Goal: Check status: Check status

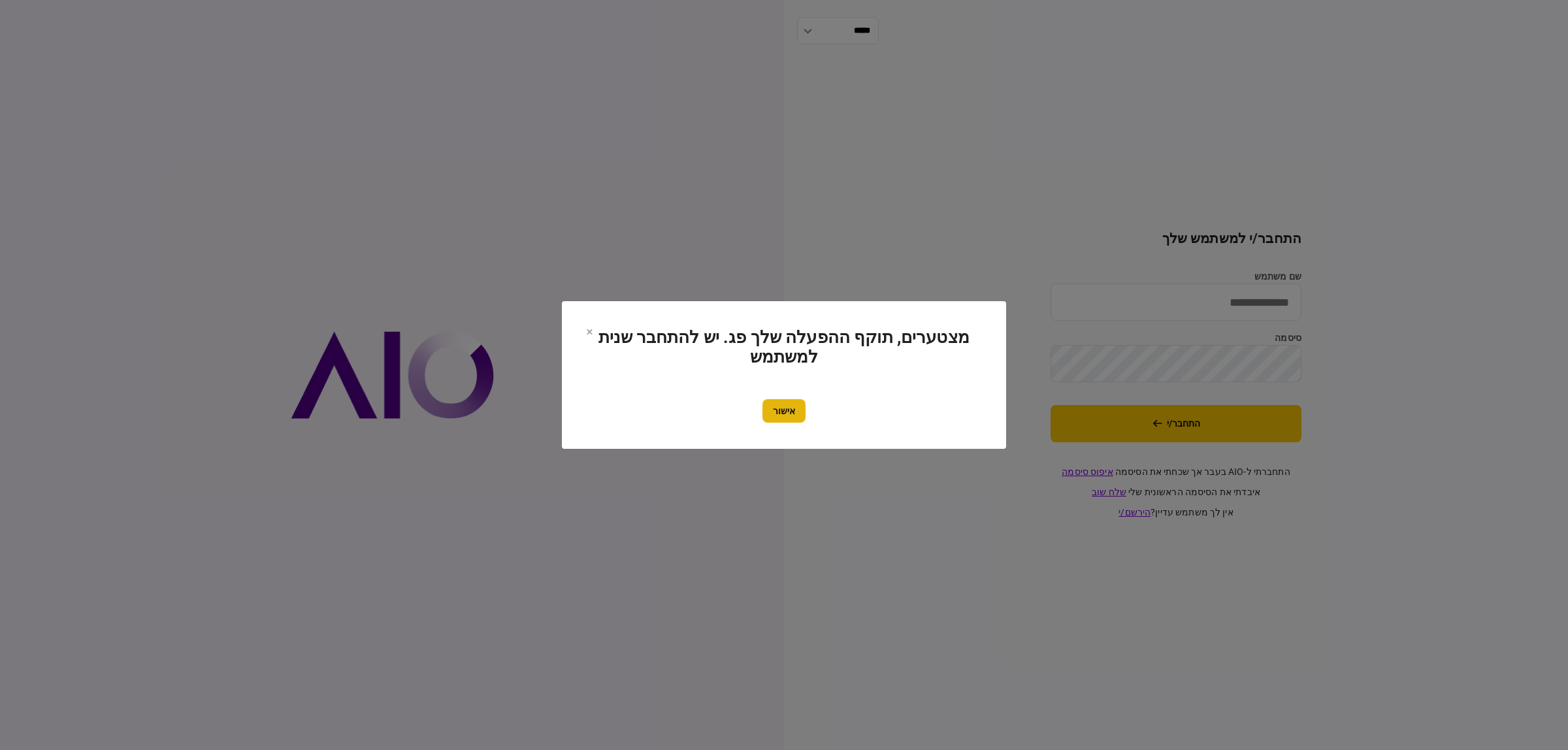
type input "**********"
click at [791, 414] on button "אישור" at bounding box center [784, 410] width 43 height 24
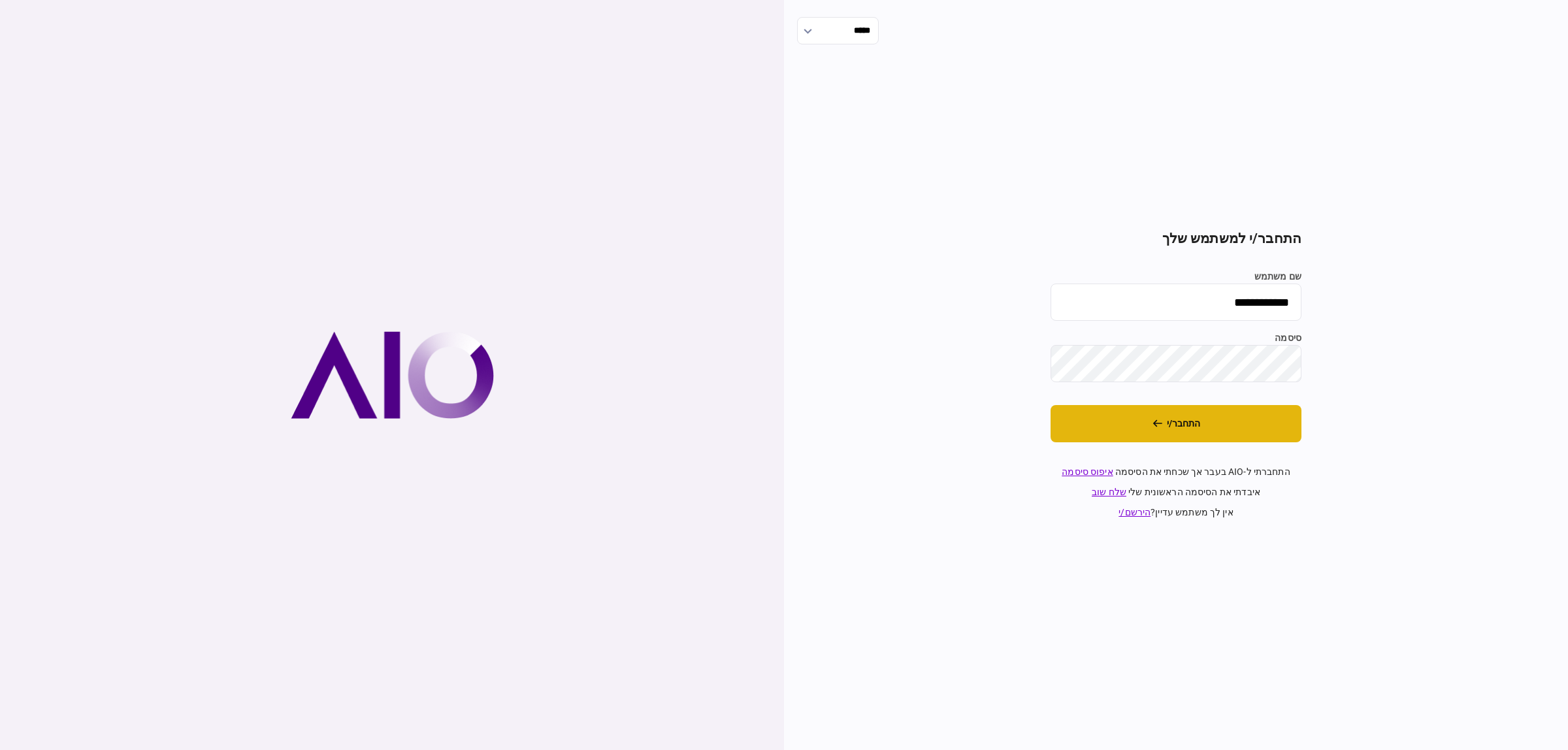
click at [1168, 431] on button "התחבר/י" at bounding box center [1176, 423] width 251 height 37
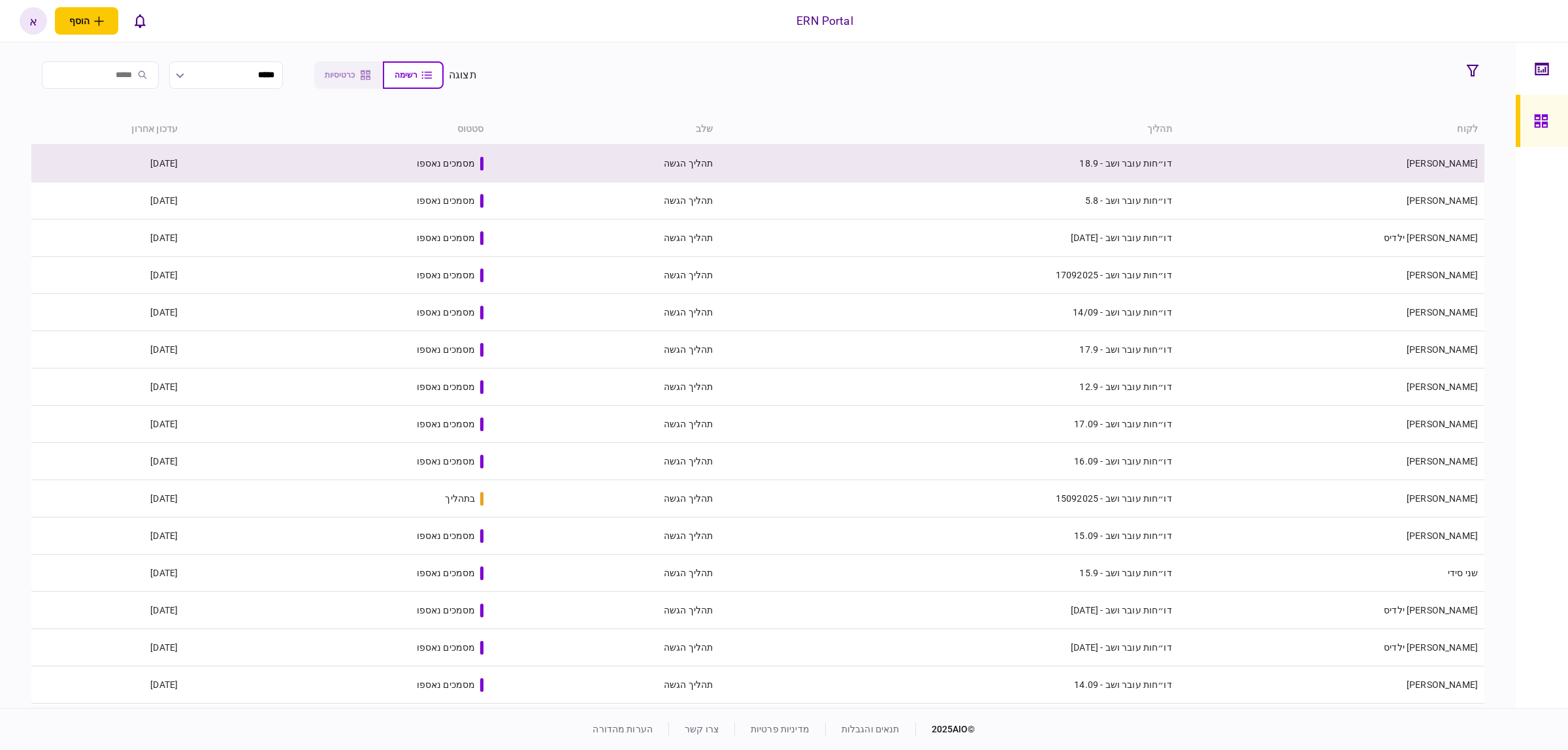
click at [1428, 160] on td "אנגלינה וינר" at bounding box center [1331, 163] width 306 height 37
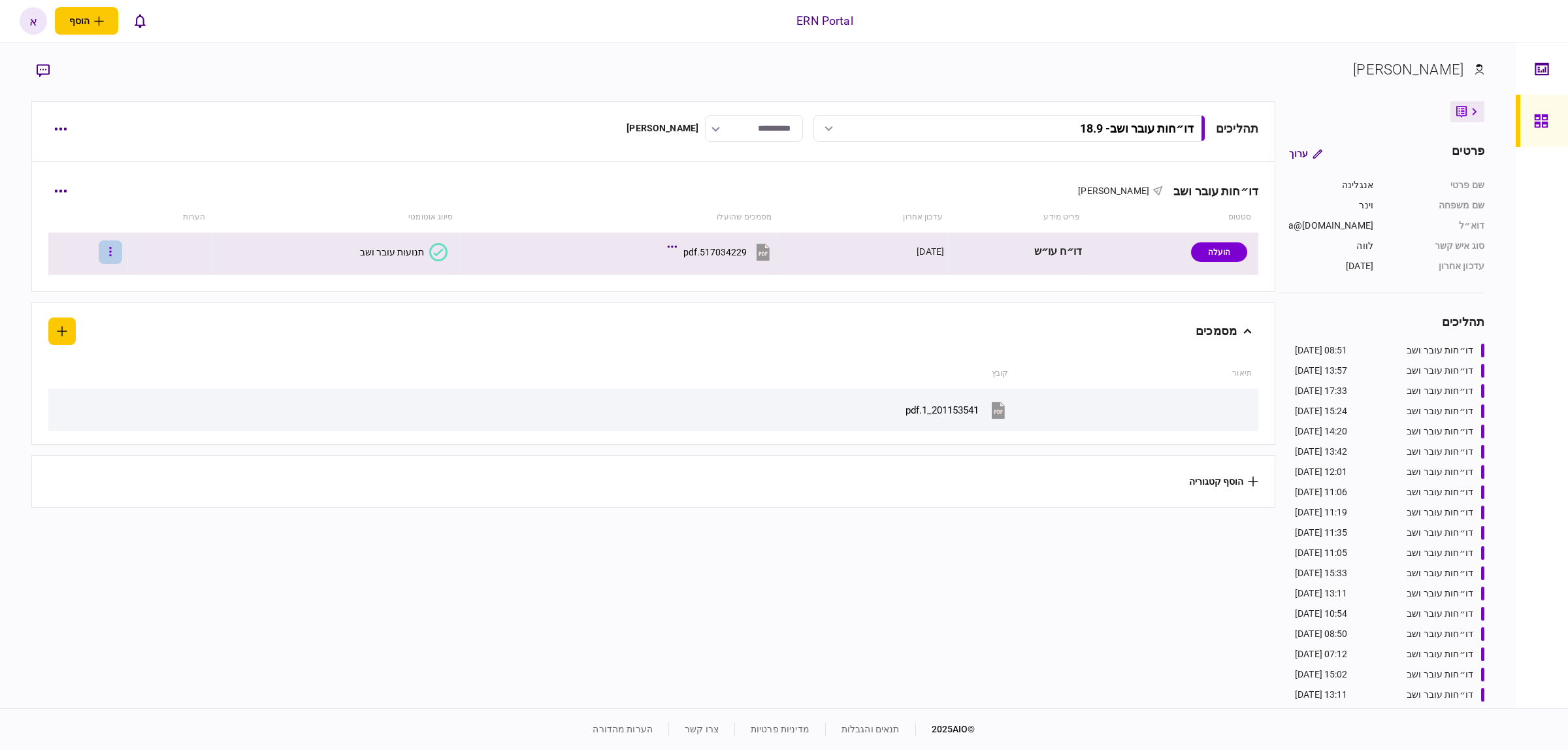
click at [122, 255] on button "button" at bounding box center [110, 251] width 24 height 24
click at [96, 428] on span "העלה קובץ" at bounding box center [87, 422] width 50 height 16
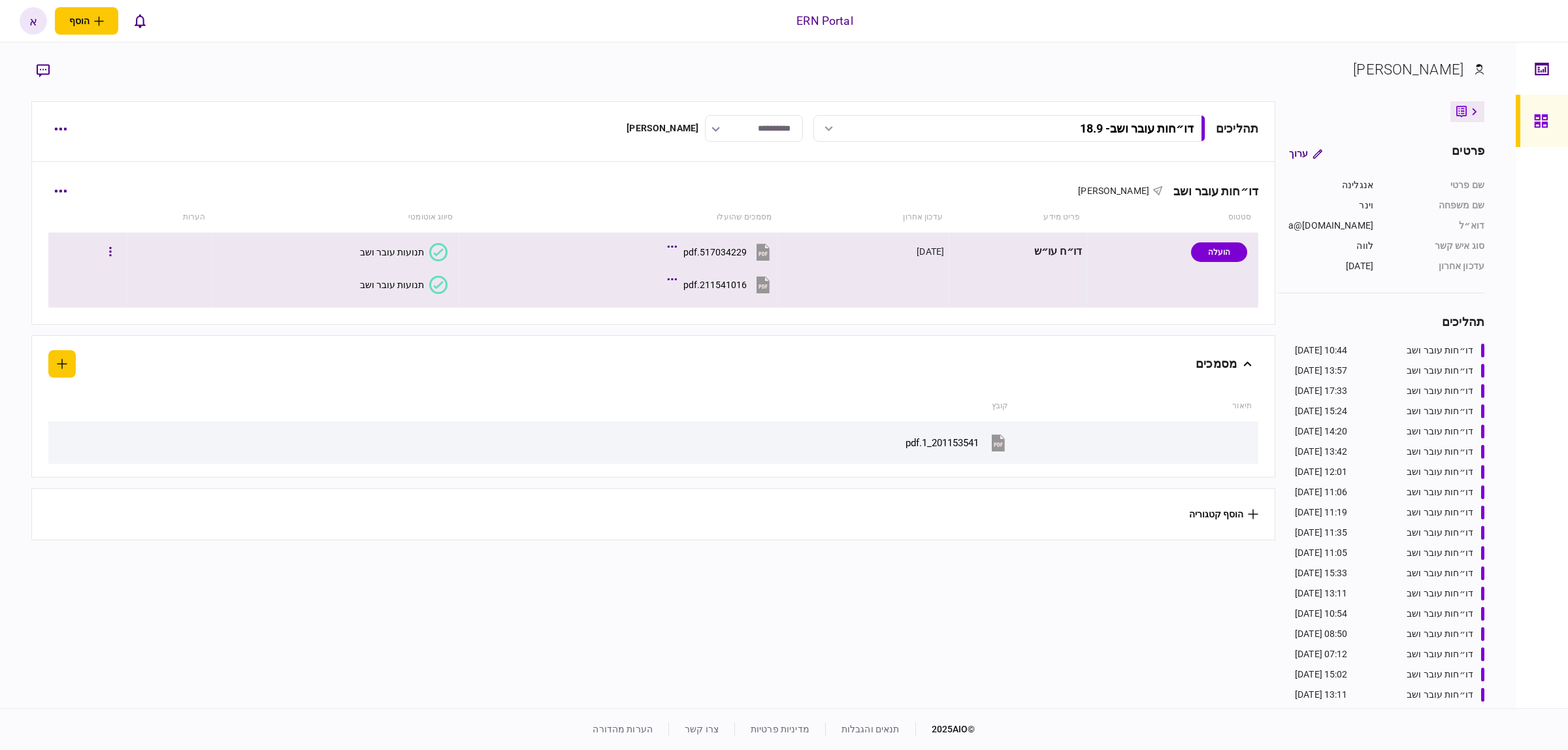
click at [395, 279] on div "תנועות עובר ושב" at bounding box center [392, 285] width 64 height 11
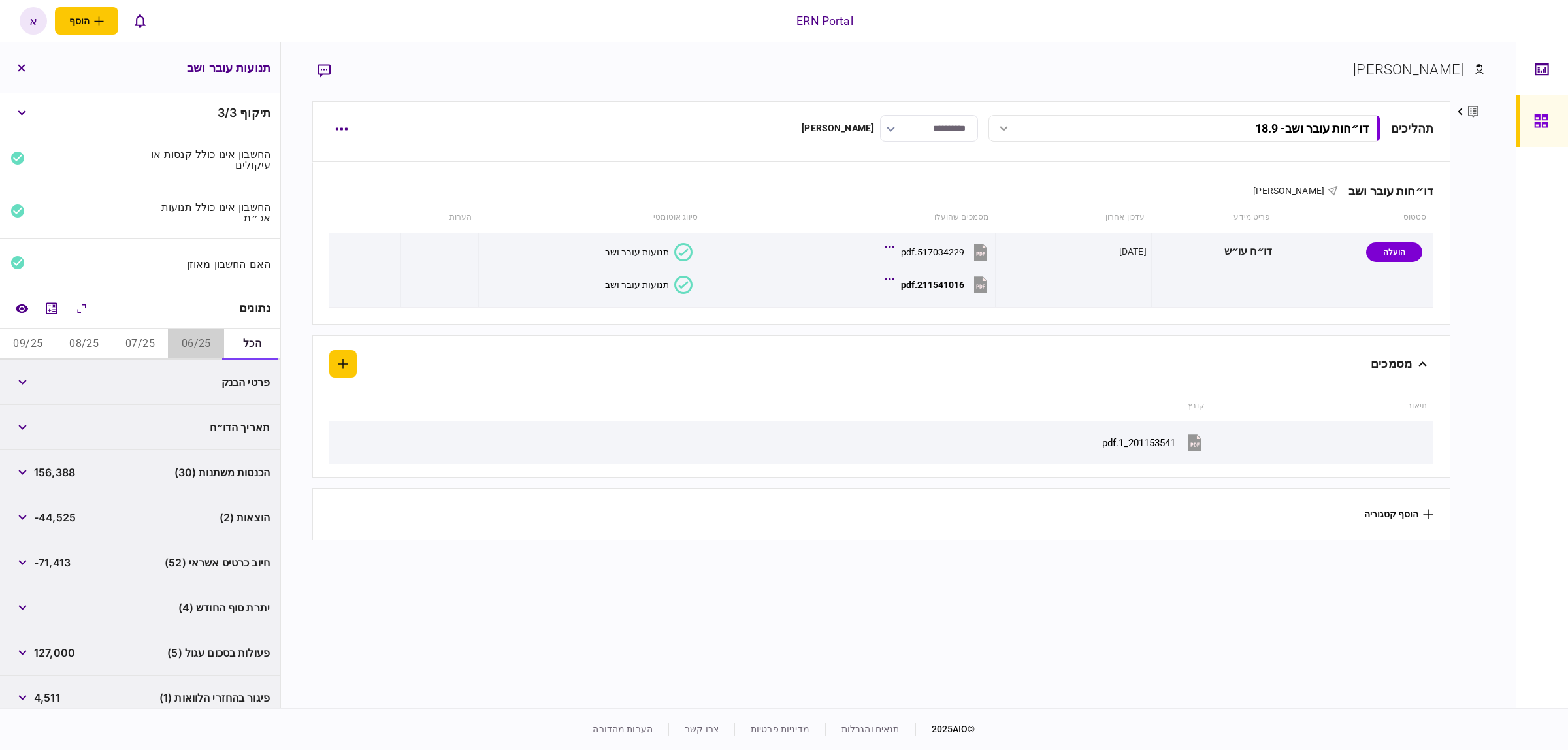
click at [204, 337] on button "06/25" at bounding box center [196, 344] width 56 height 32
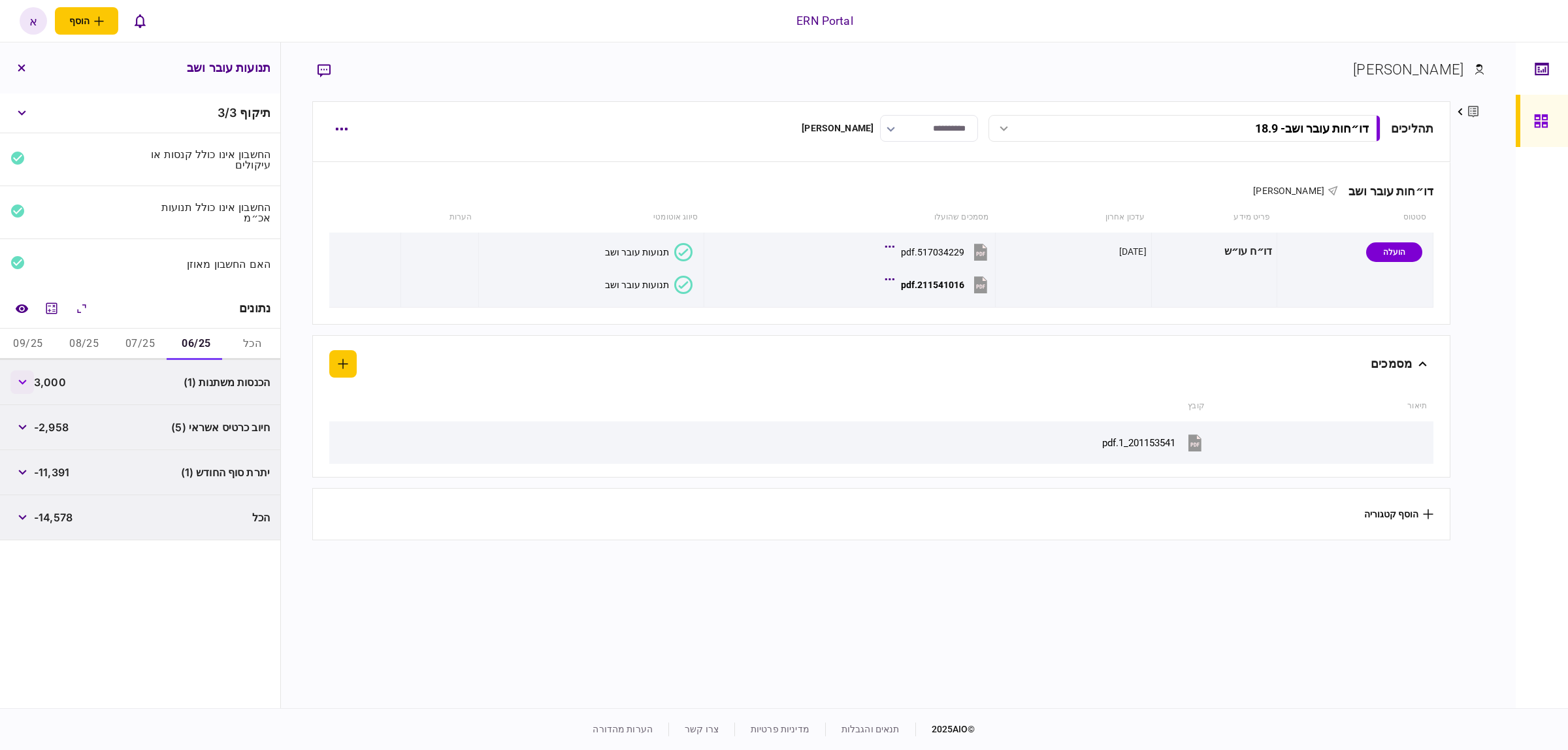
click at [20, 383] on icon "button" at bounding box center [23, 382] width 9 height 5
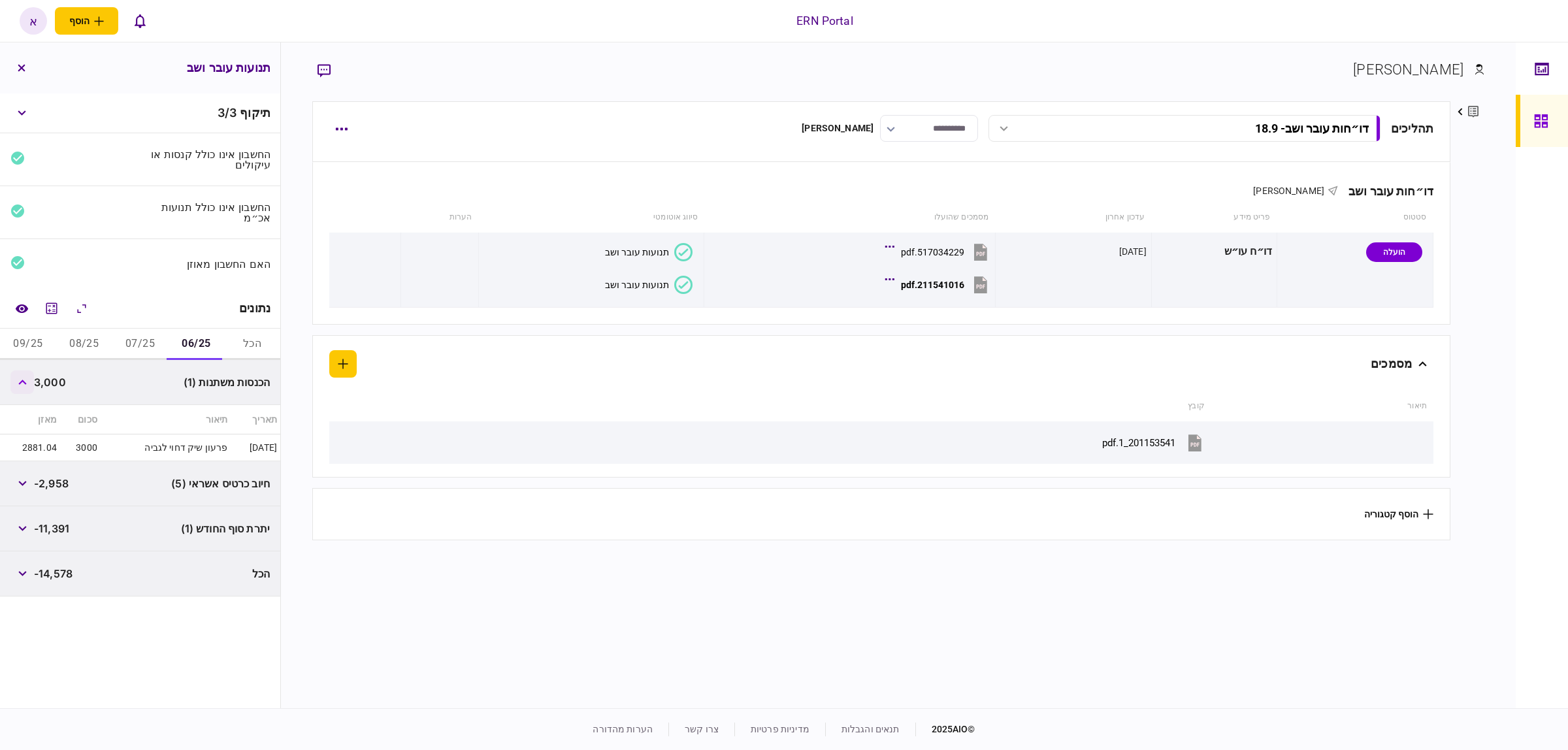
click at [20, 383] on icon "button" at bounding box center [23, 382] width 9 height 5
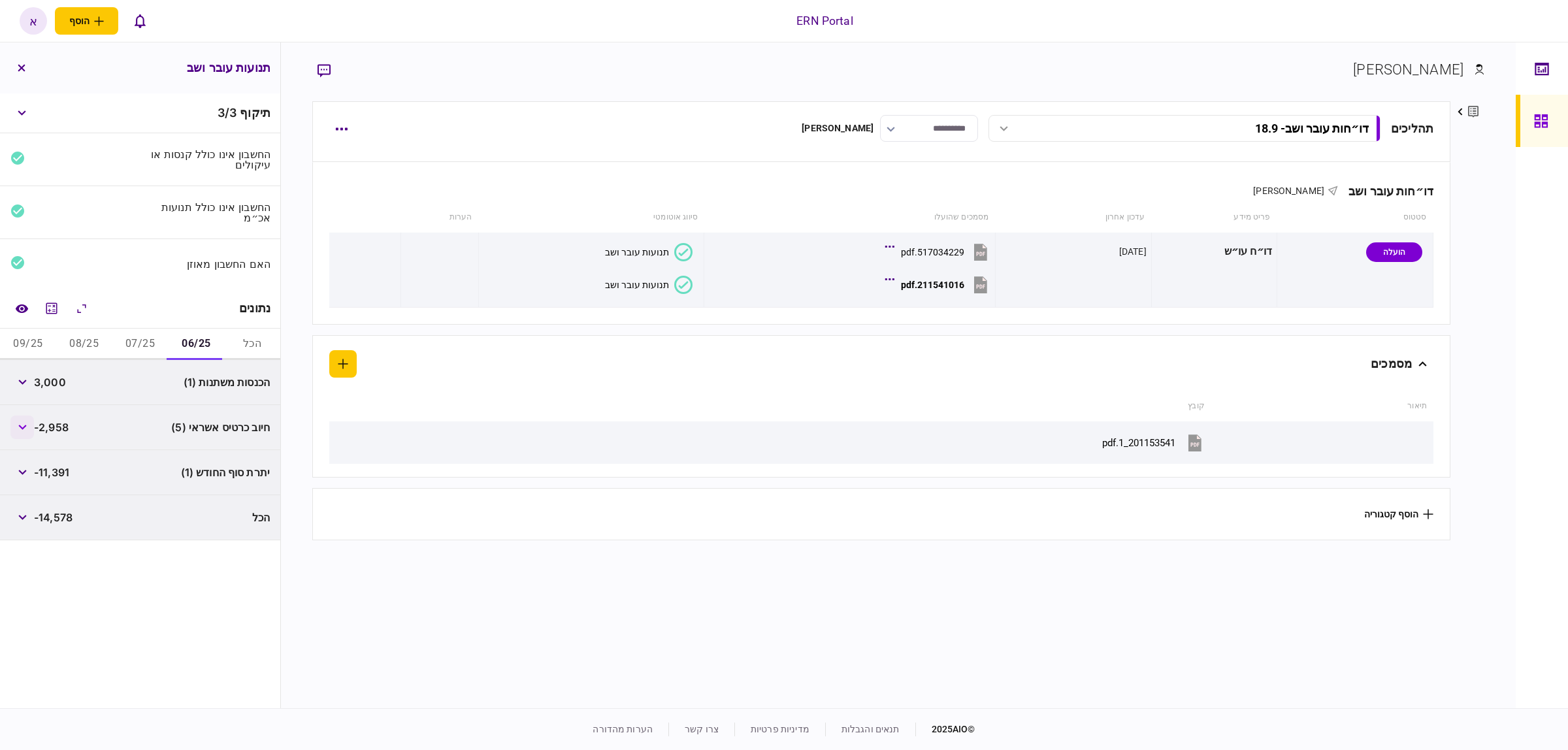
click at [26, 422] on button "button" at bounding box center [22, 427] width 24 height 24
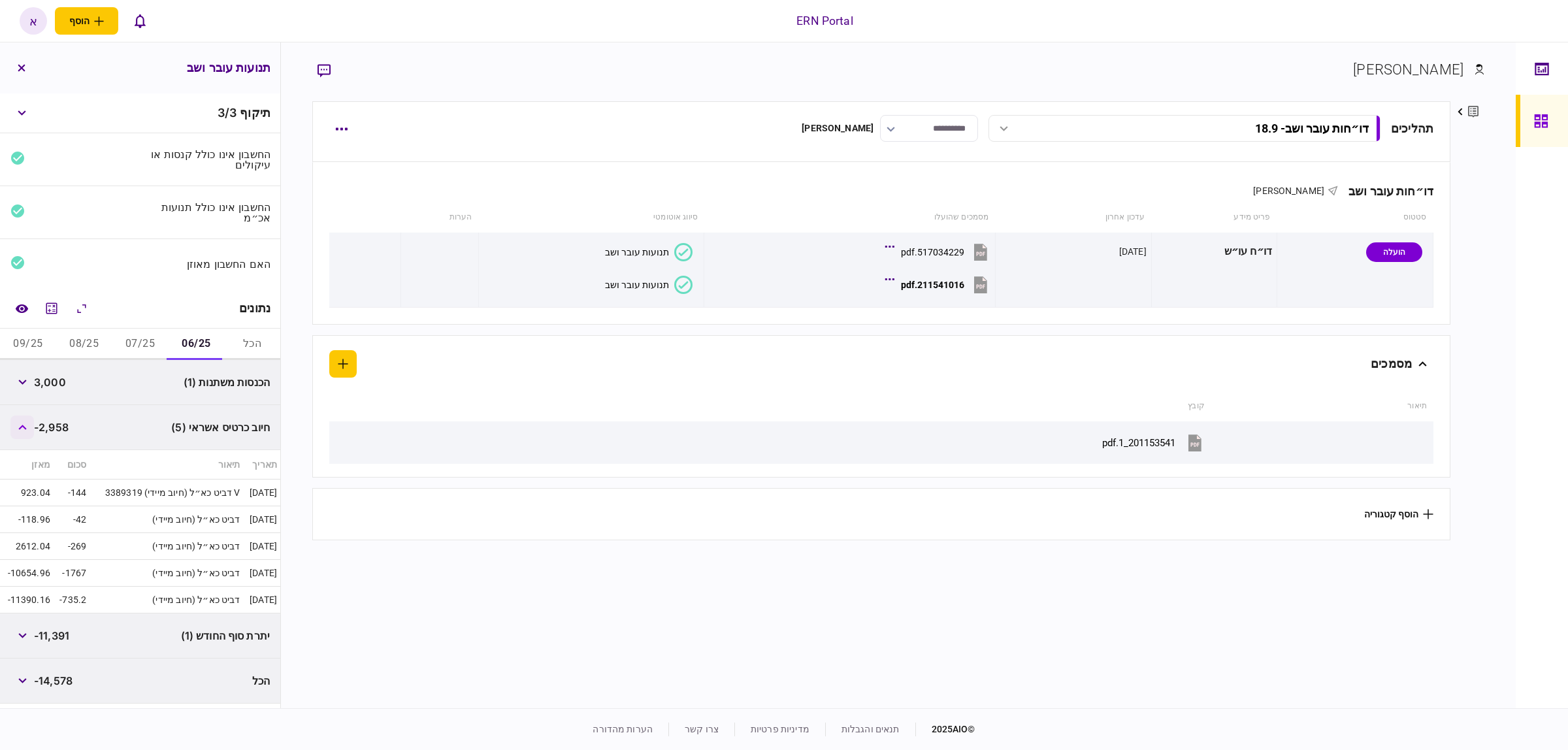
click at [26, 422] on button "button" at bounding box center [22, 427] width 24 height 24
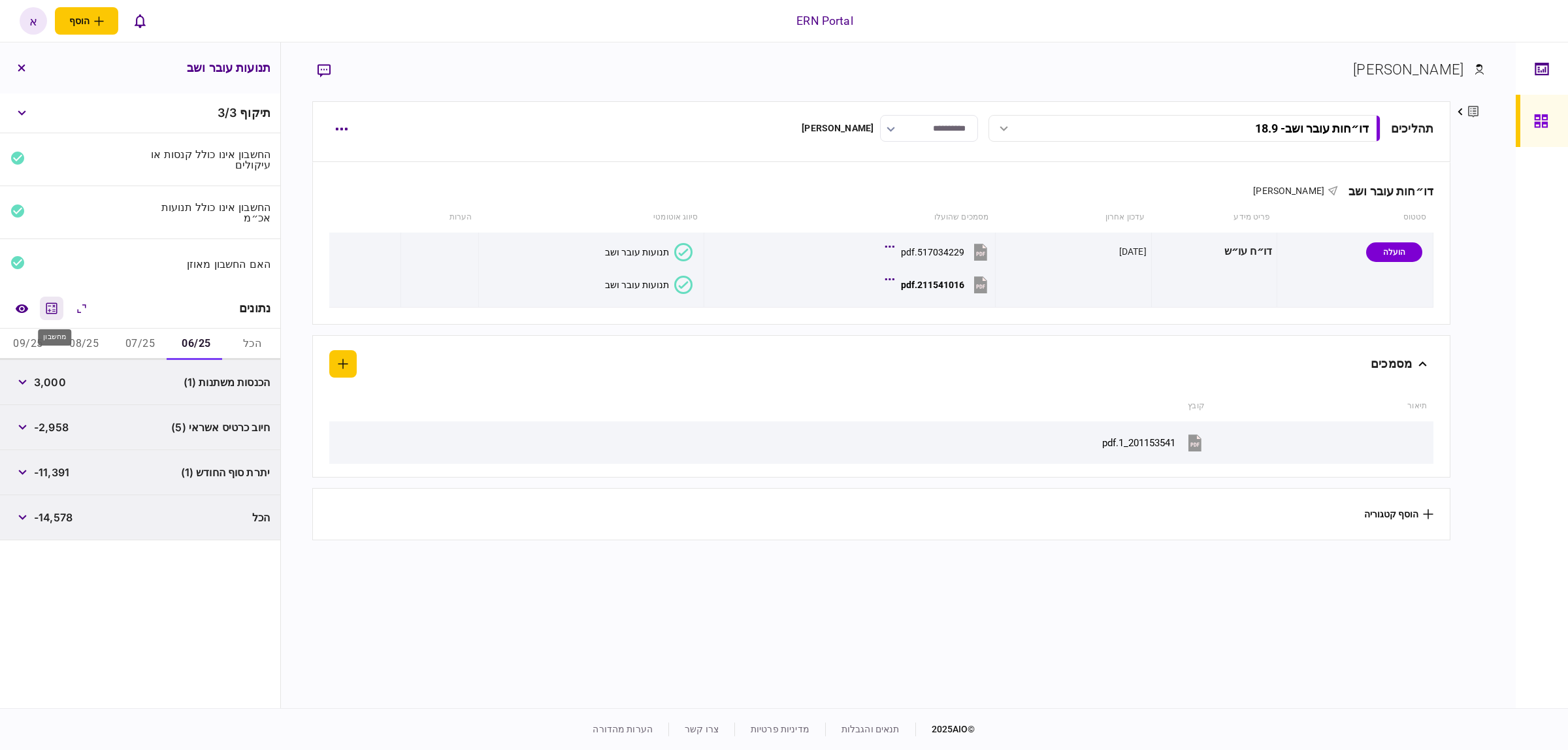
click at [60, 308] on icon "מחשבון" at bounding box center [52, 308] width 16 height 16
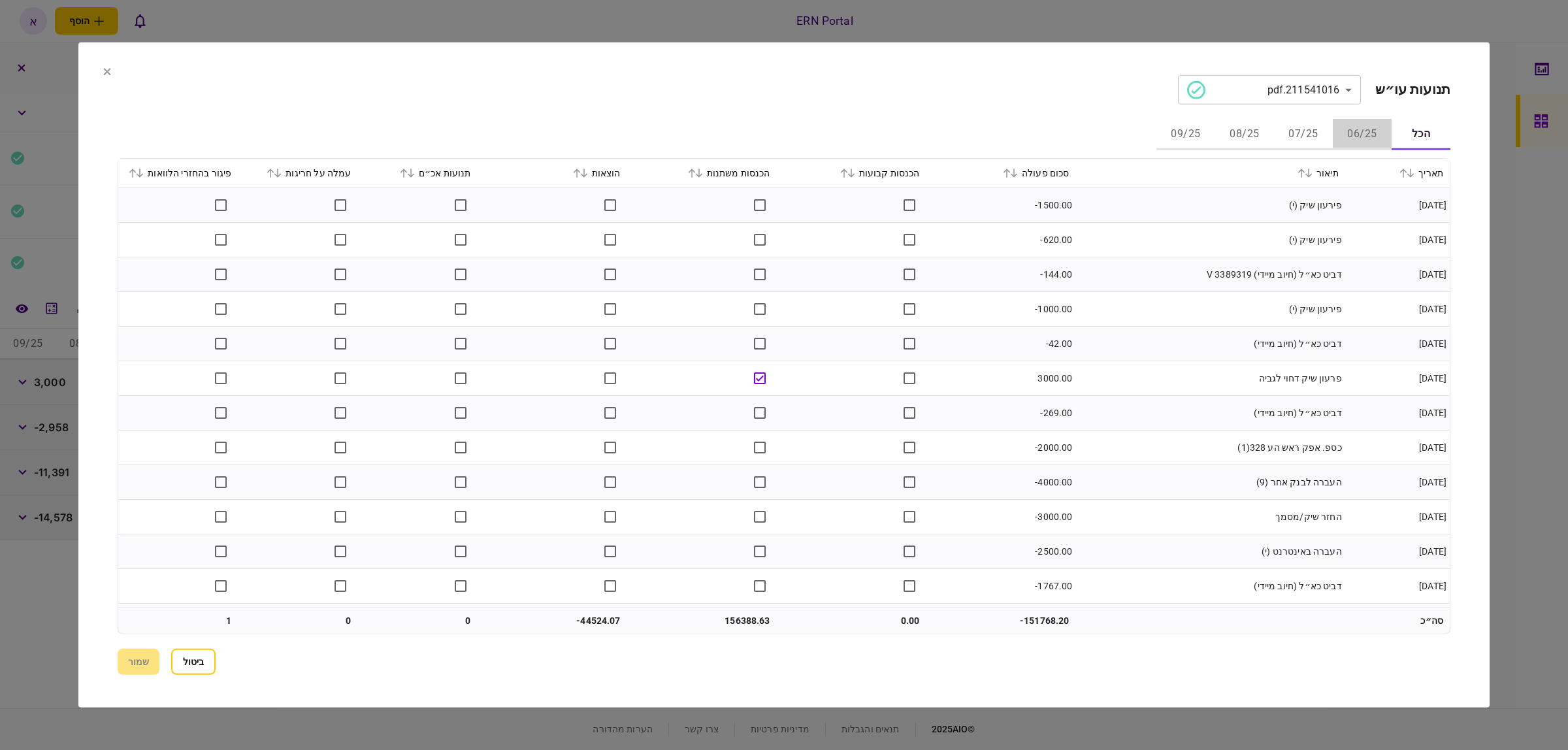
click at [1354, 128] on button "06/25" at bounding box center [1362, 135] width 59 height 32
click at [1008, 173] on icon at bounding box center [1006, 173] width 8 height 9
click at [1408, 178] on div "תאריך" at bounding box center [1397, 173] width 91 height 16
click at [1408, 176] on icon at bounding box center [1410, 173] width 8 height 9
click at [1410, 175] on icon at bounding box center [1411, 173] width 7 height 9
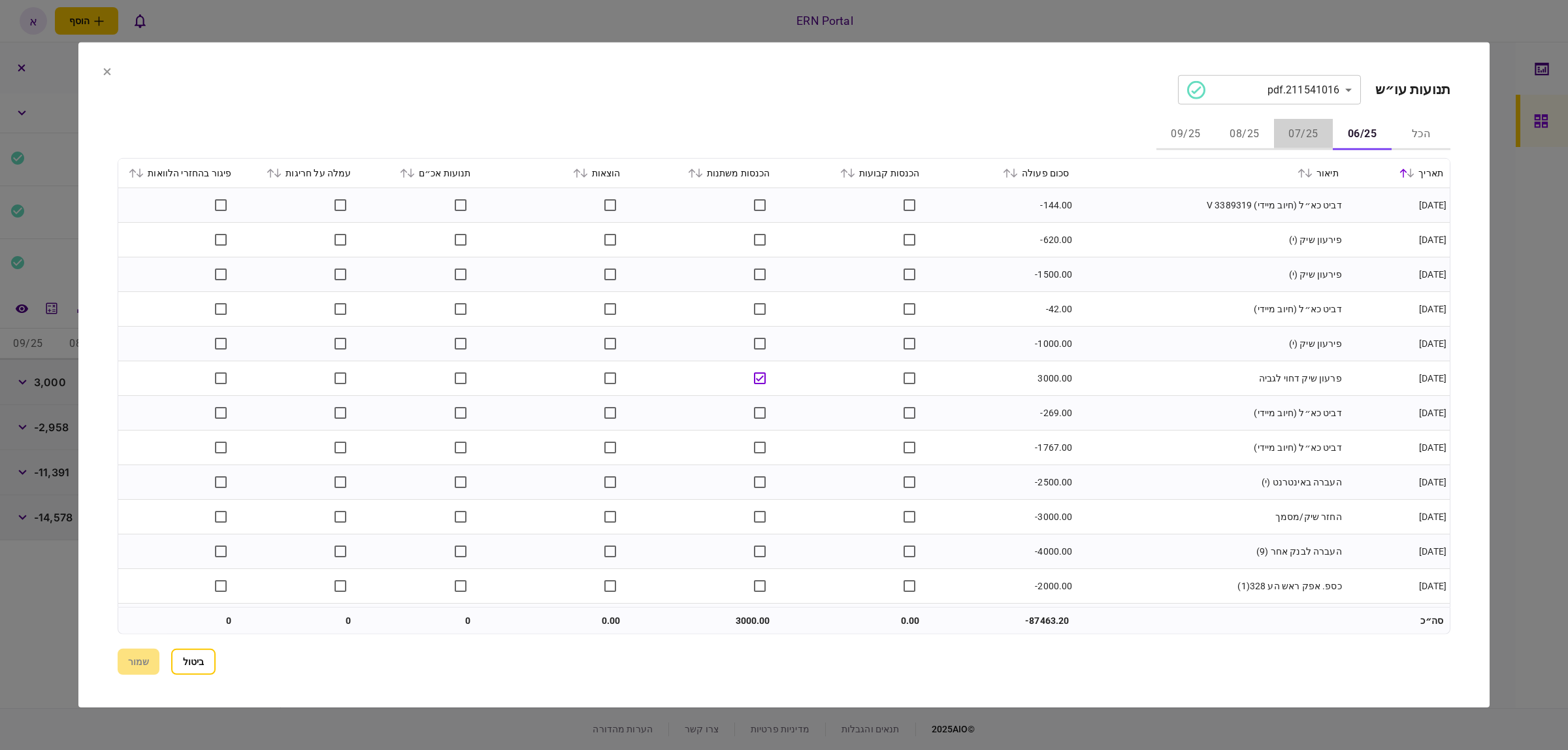
click at [1297, 135] on button "07/25" at bounding box center [1303, 135] width 59 height 32
click at [1010, 173] on icon at bounding box center [1006, 173] width 8 height 9
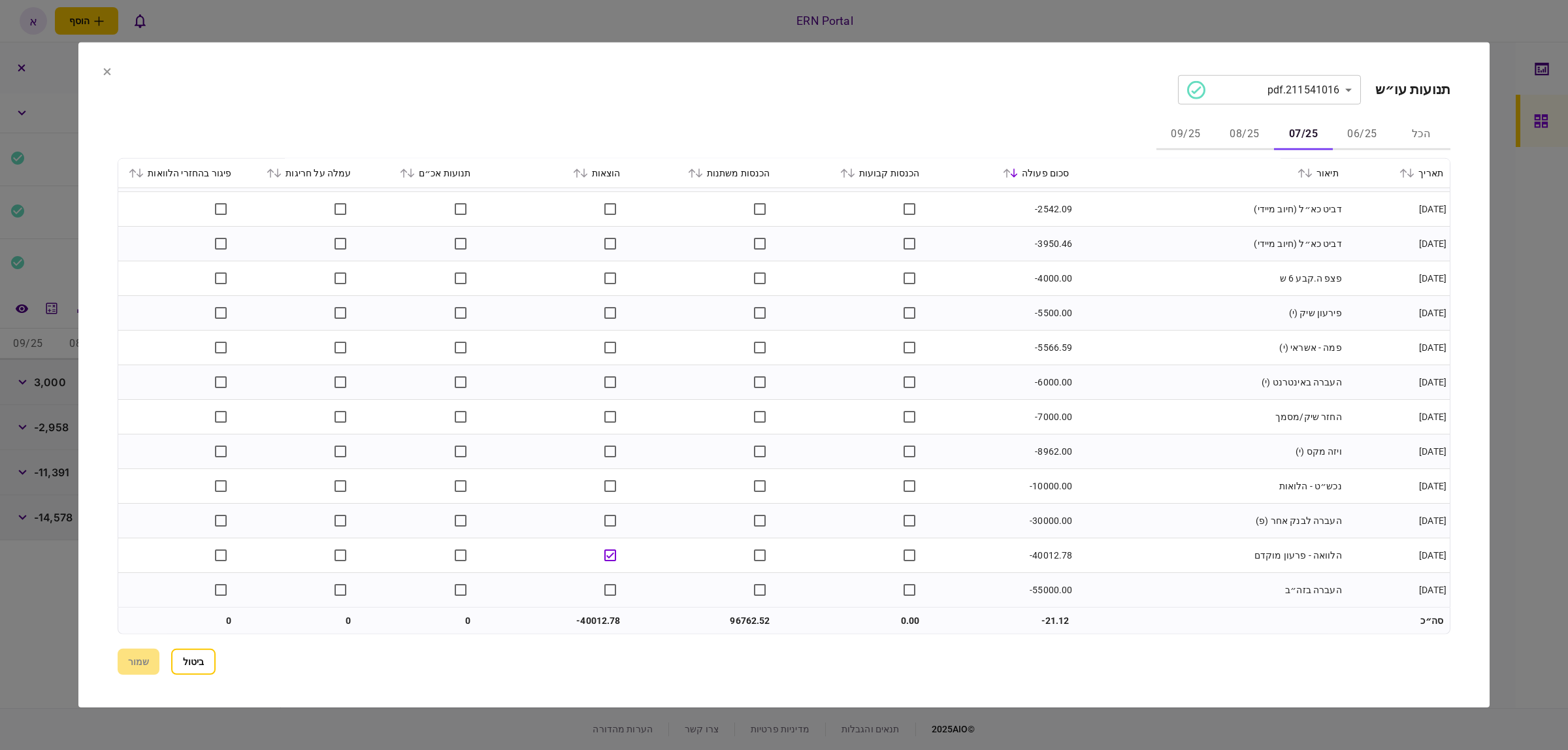
scroll to position [2110, 0]
click at [1220, 473] on td "נכש״ט - הלואות" at bounding box center [1210, 486] width 269 height 35
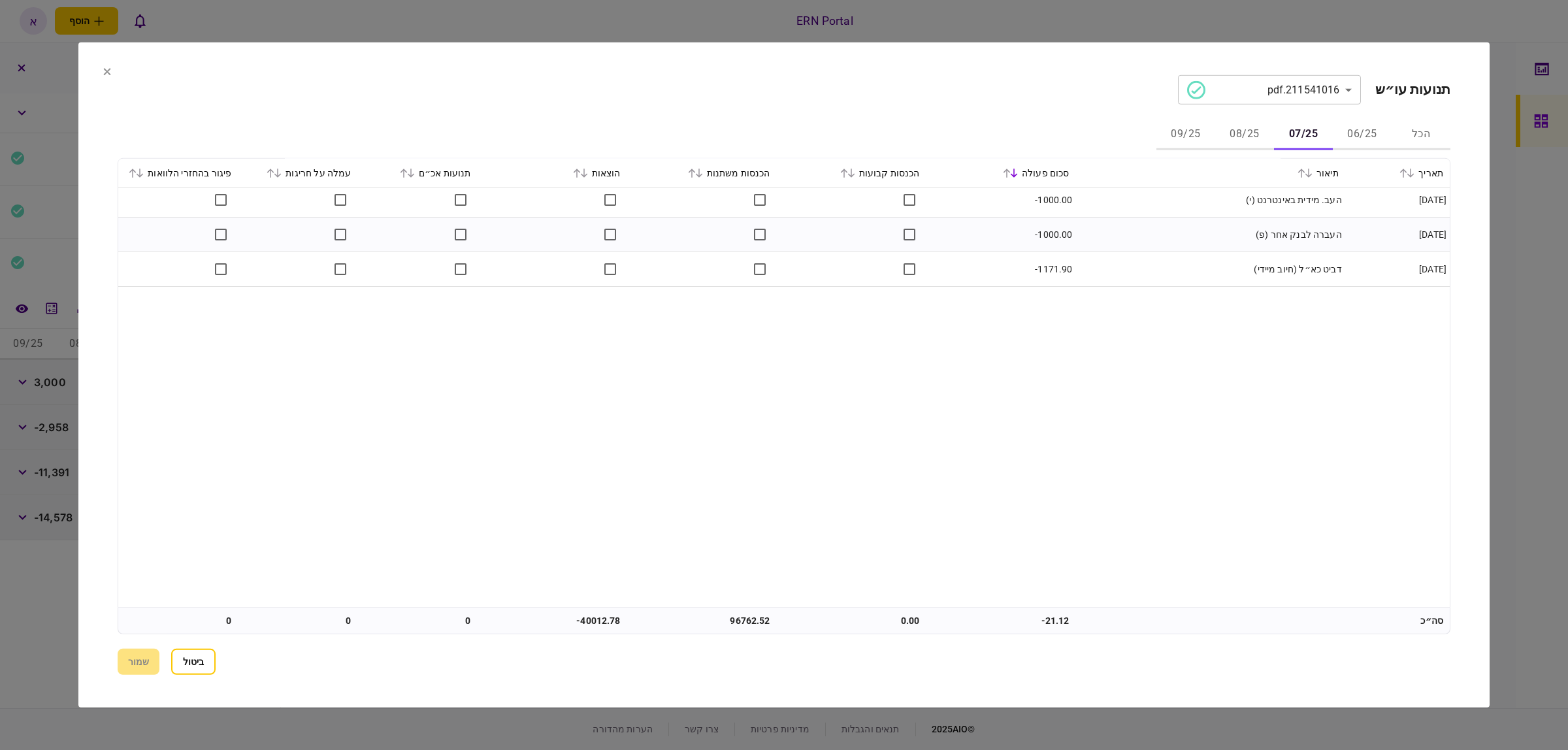
scroll to position [1293, 0]
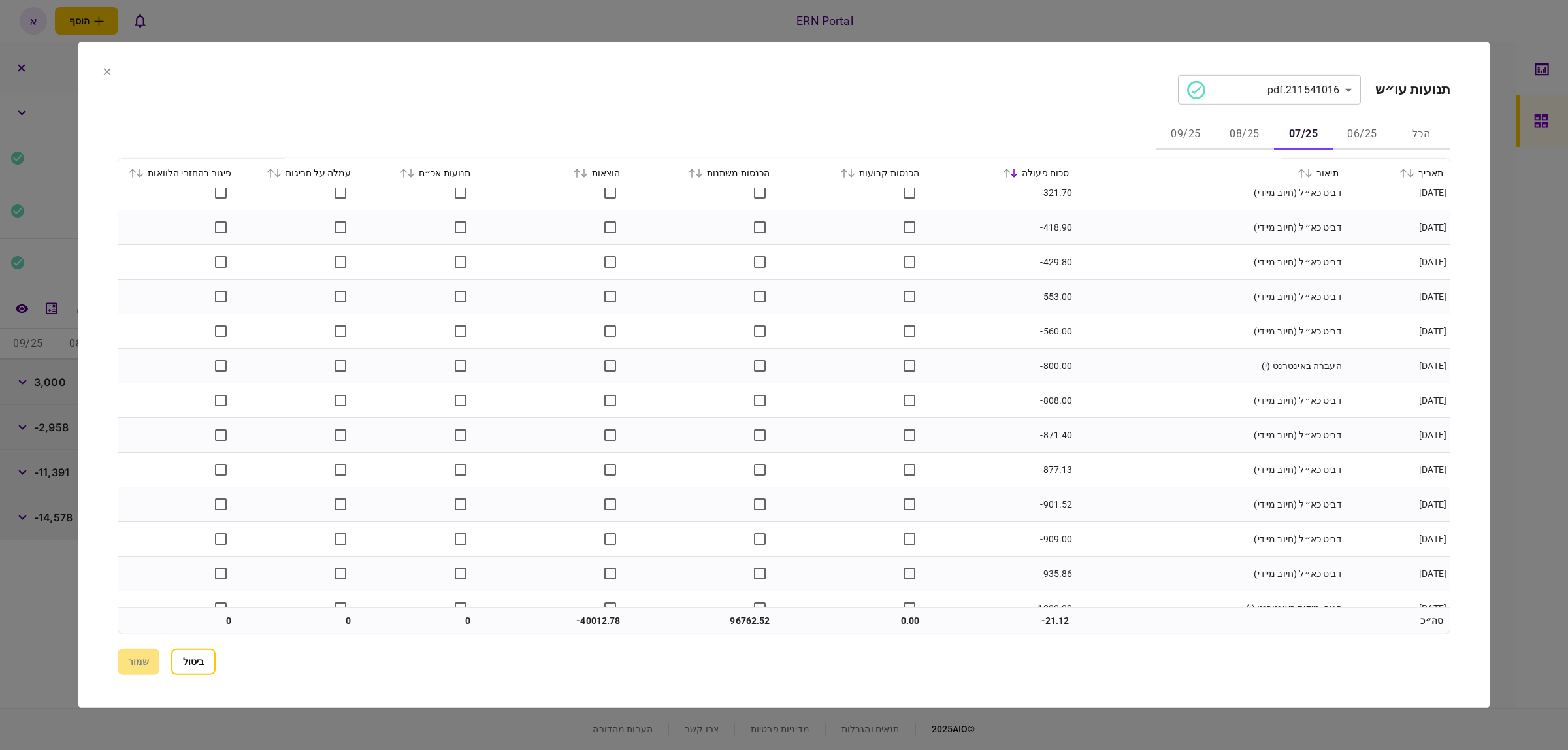
click at [1010, 171] on icon at bounding box center [1007, 173] width 7 height 9
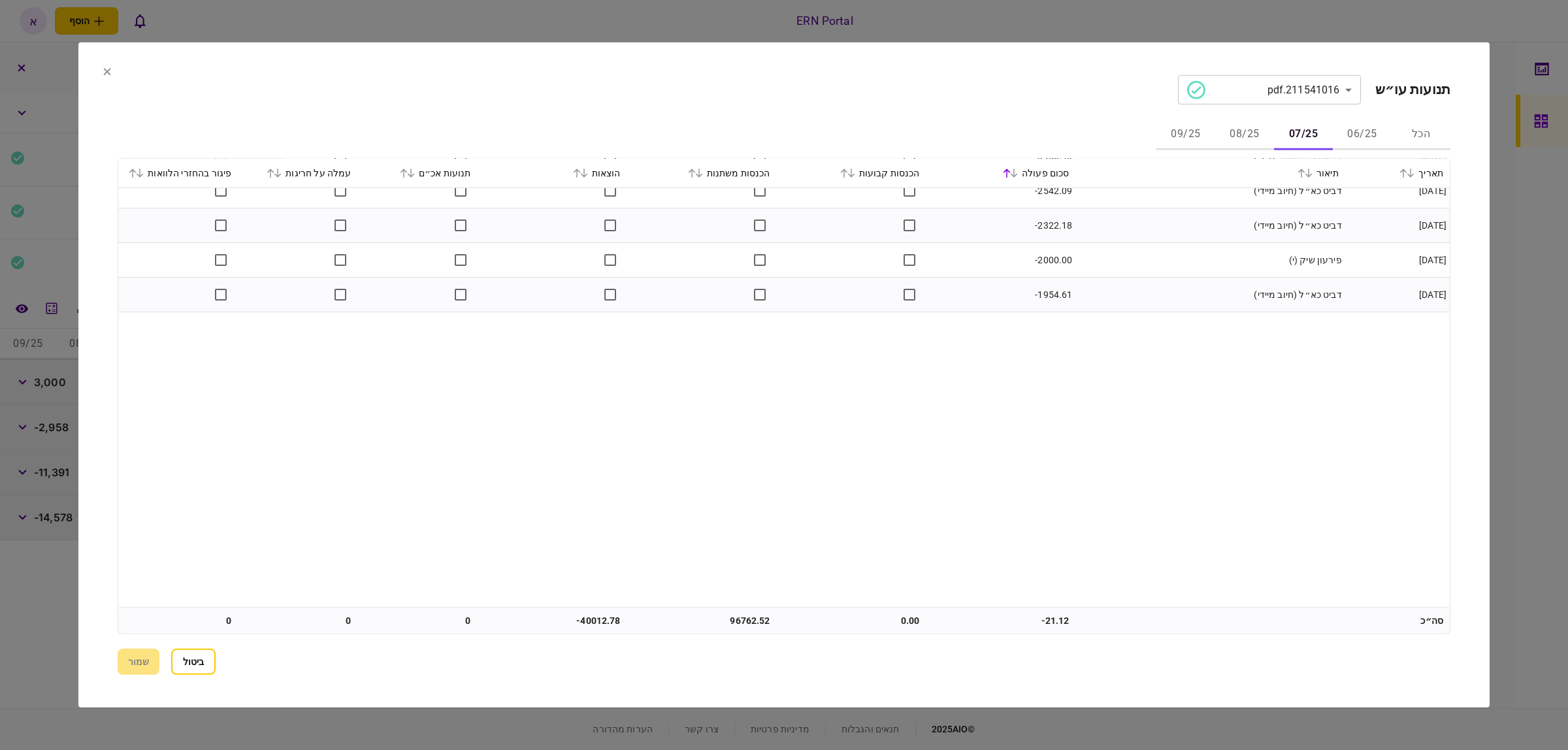
scroll to position [0, 0]
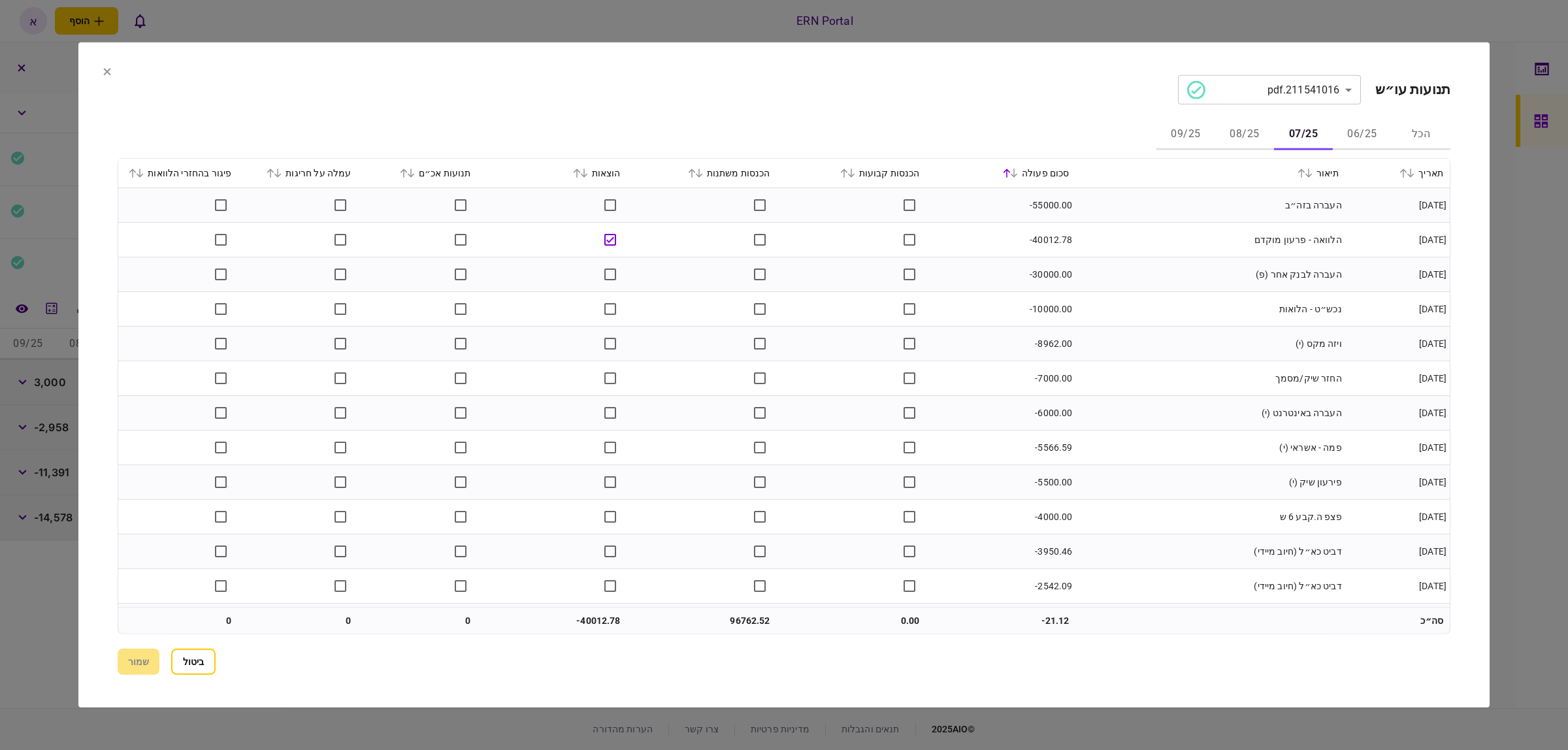
click at [576, 174] on icon at bounding box center [577, 173] width 8 height 9
click at [1233, 131] on button "08/25" at bounding box center [1244, 135] width 59 height 32
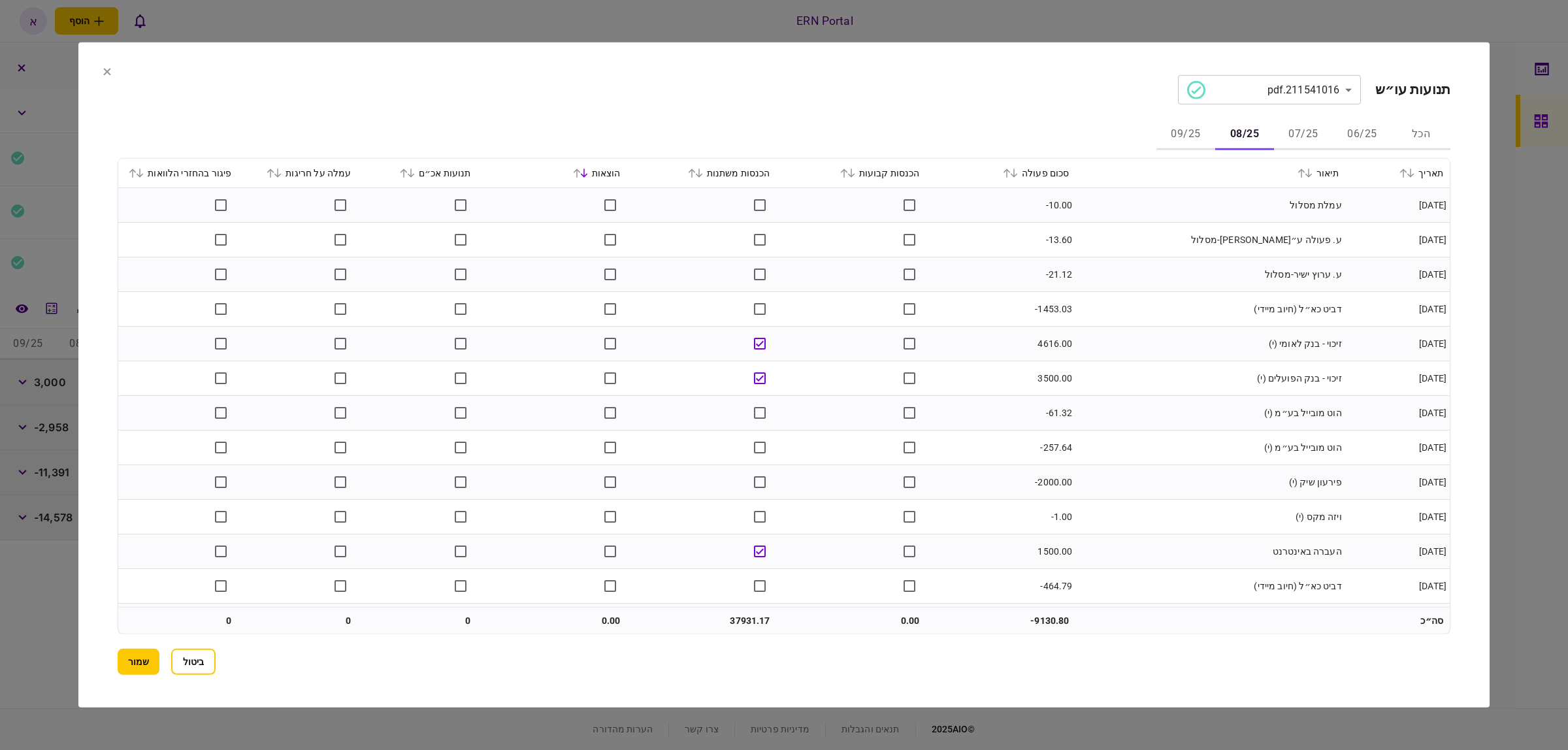
click at [1010, 174] on icon at bounding box center [1006, 173] width 8 height 9
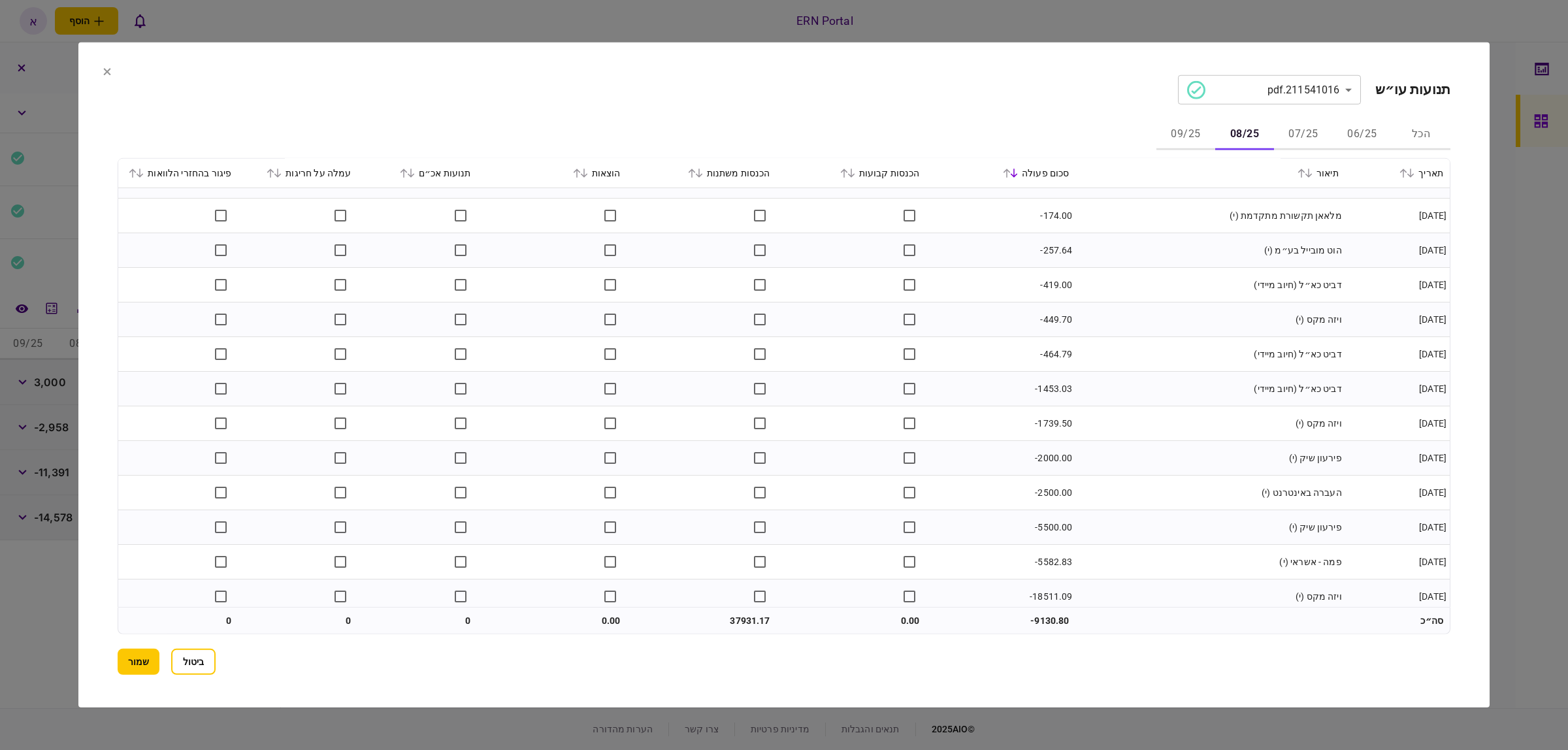
scroll to position [655, 0]
click at [1308, 132] on button "07/25" at bounding box center [1303, 135] width 59 height 32
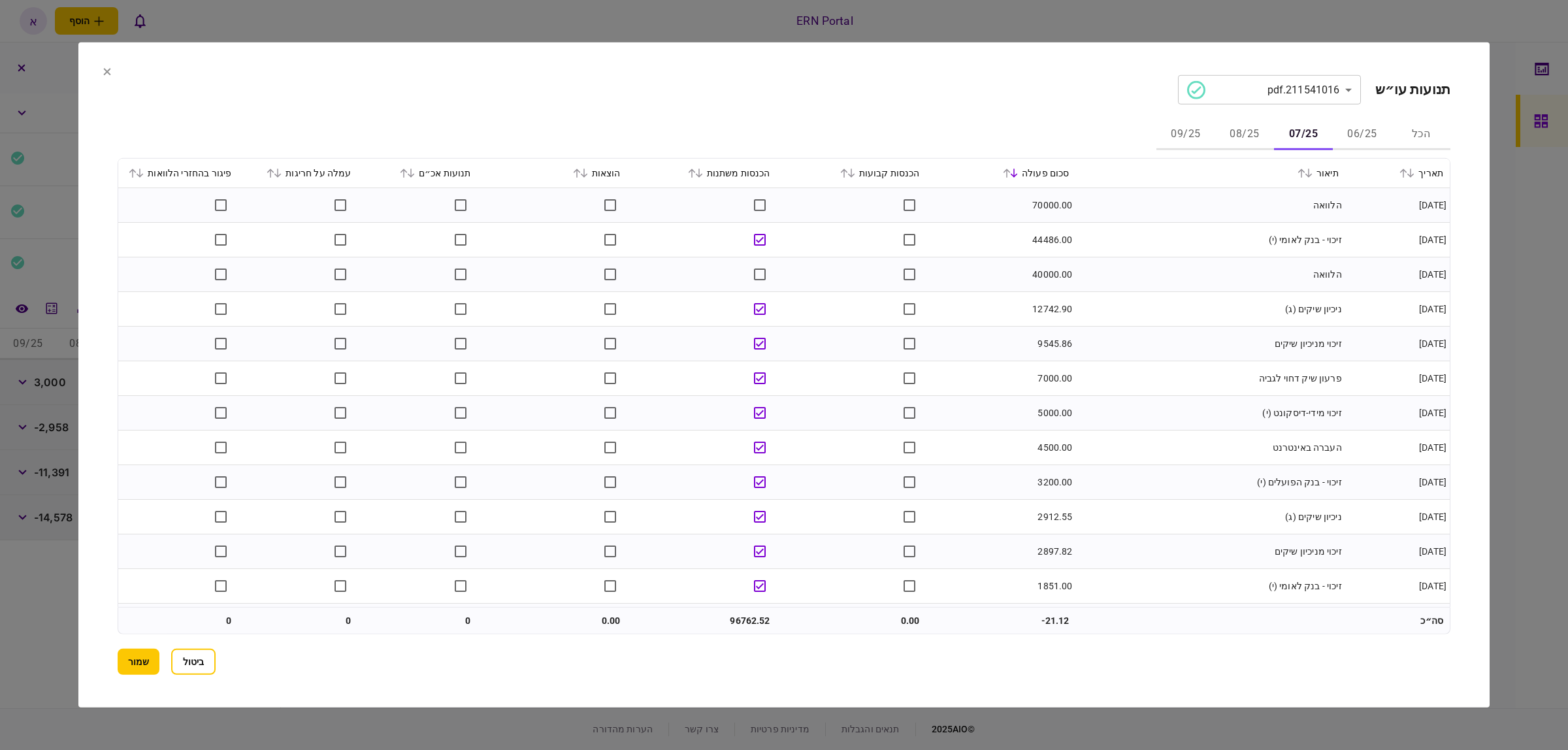
click at [1302, 174] on icon at bounding box center [1302, 173] width 7 height 9
click at [1232, 131] on button "08/25" at bounding box center [1244, 135] width 59 height 32
click at [695, 171] on icon at bounding box center [692, 173] width 7 height 9
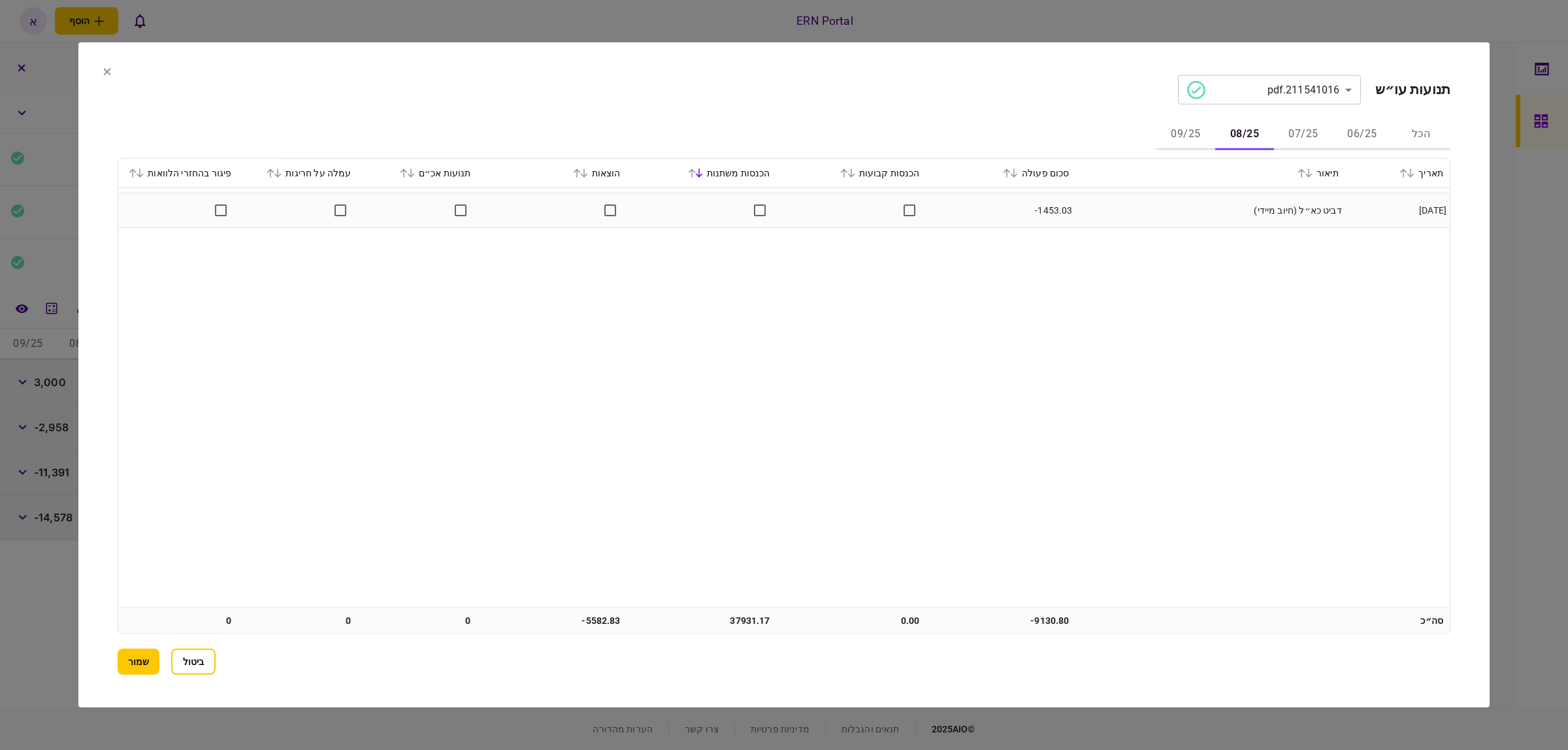
scroll to position [0, 0]
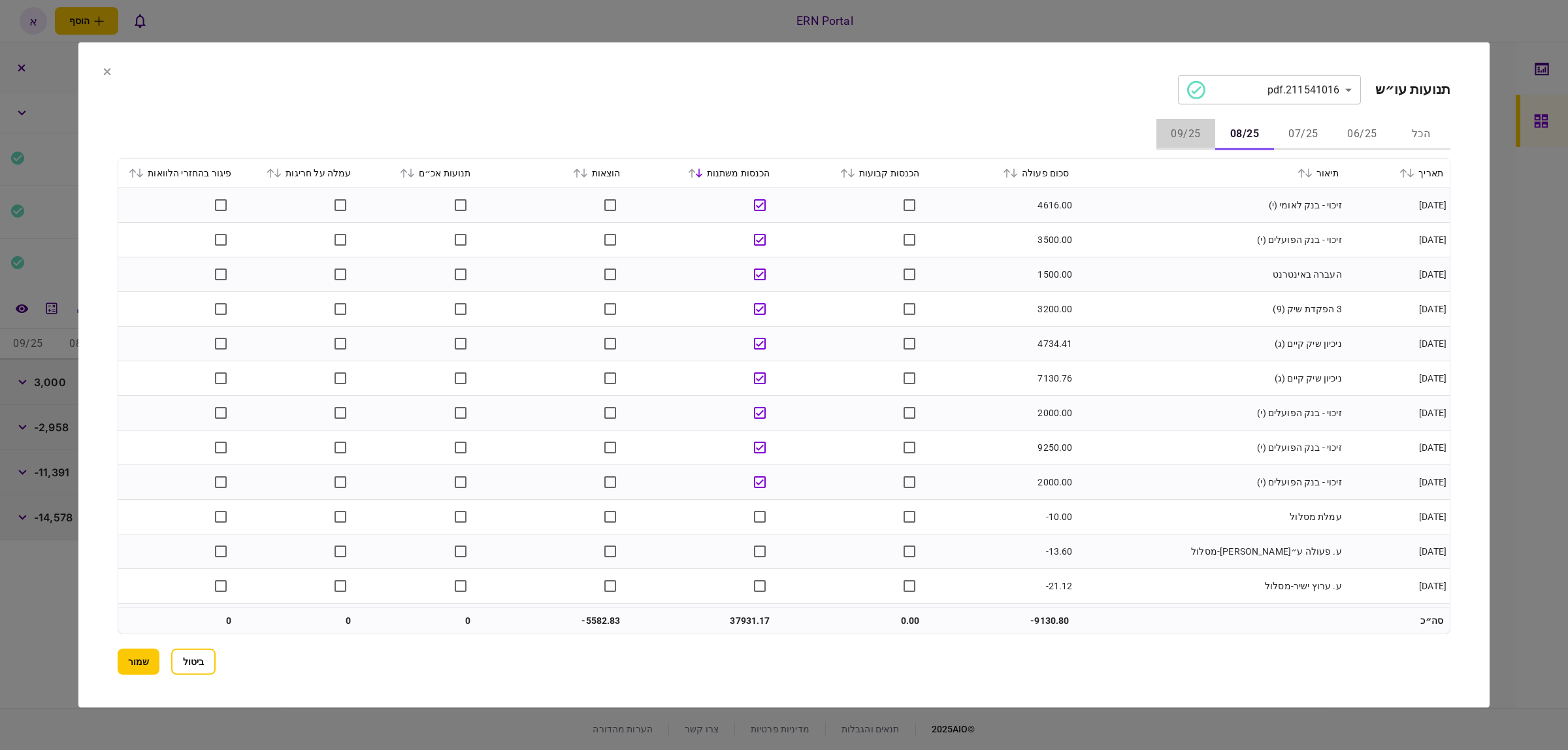
click at [1197, 130] on button "09/25" at bounding box center [1185, 135] width 59 height 32
click at [1011, 174] on icon at bounding box center [1007, 173] width 7 height 9
click at [1104, 501] on td "ע. ערוץ ישיר-מסלול" at bounding box center [1210, 517] width 269 height 35
click at [302, 619] on td "0" at bounding box center [297, 620] width 119 height 26
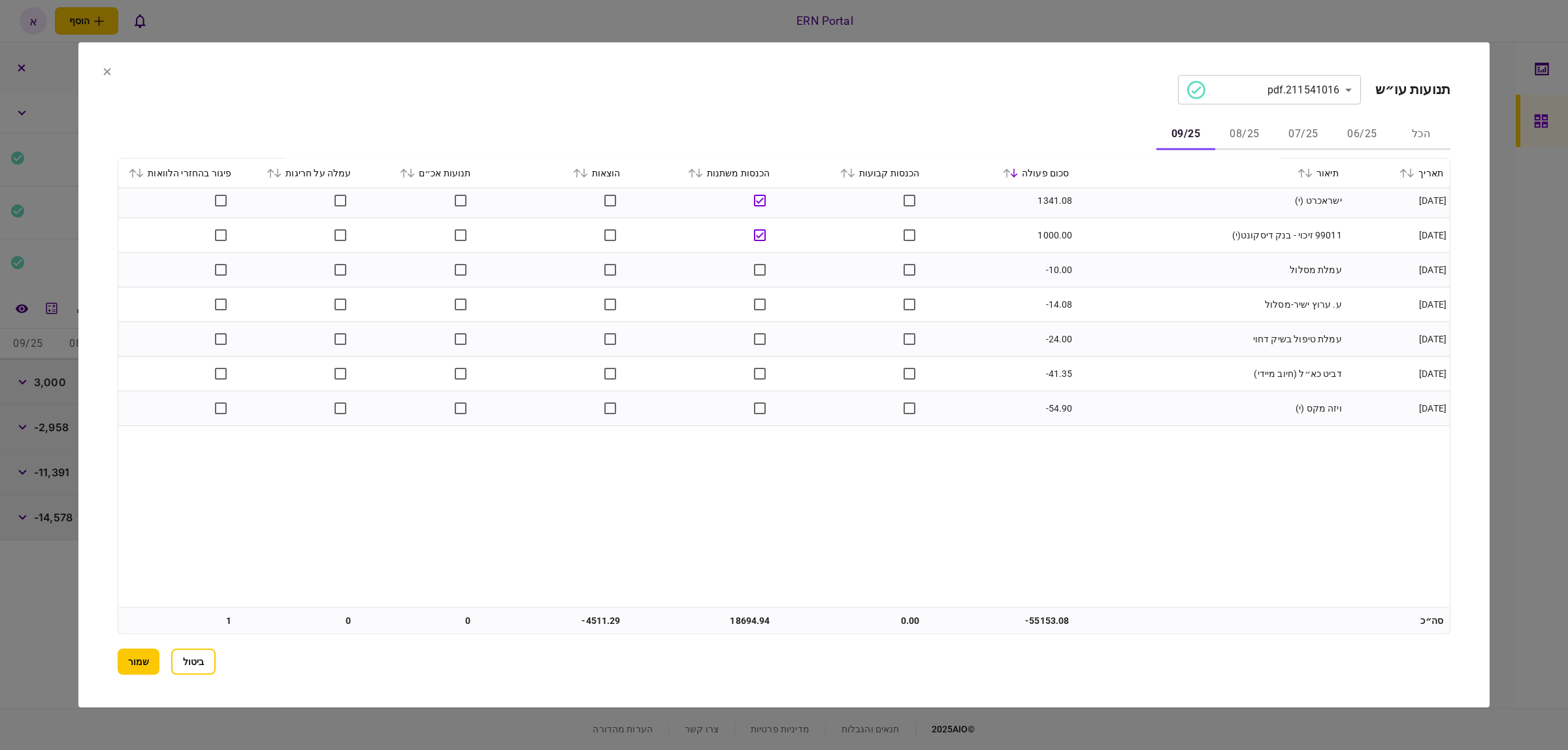
scroll to position [0, 0]
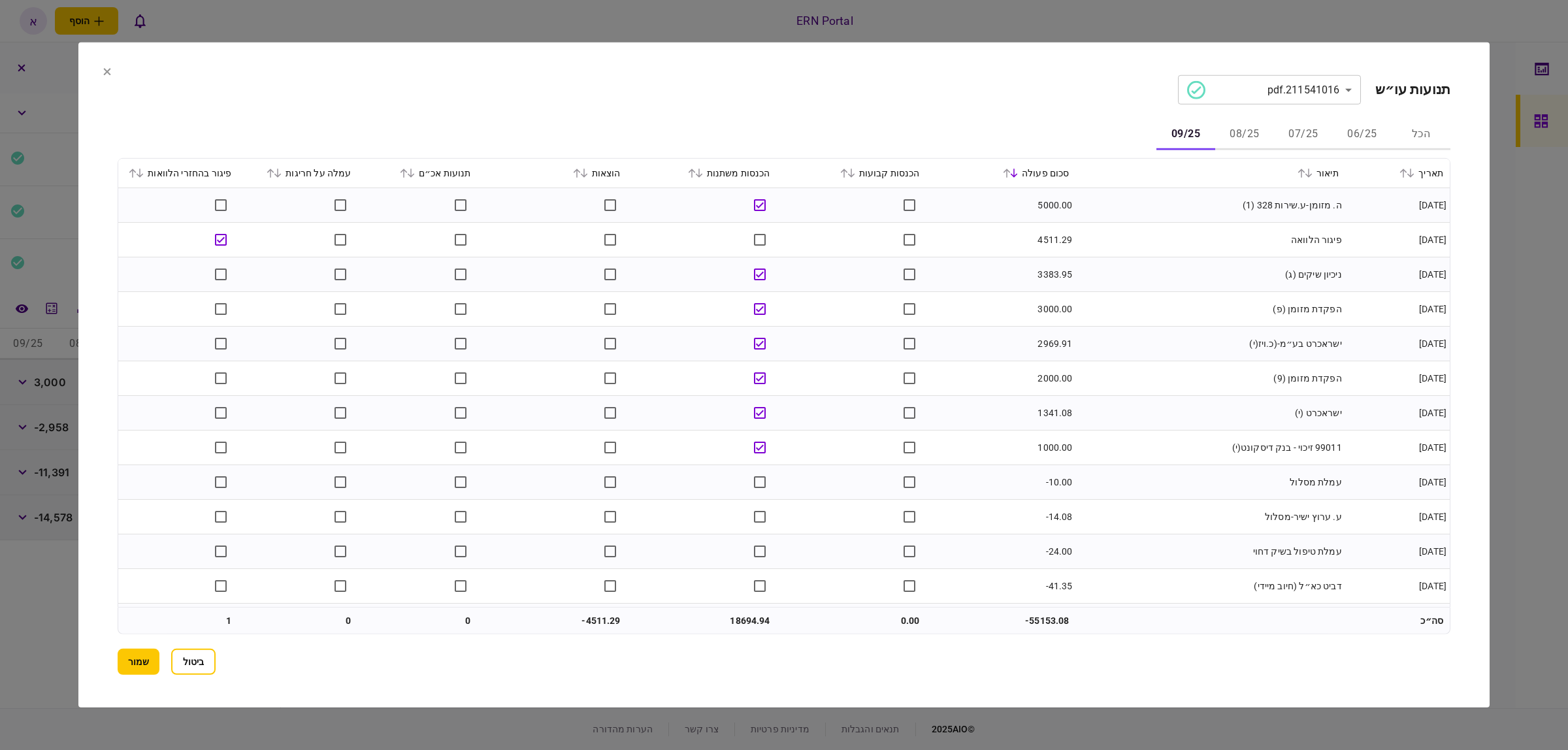
click at [106, 72] on icon at bounding box center [108, 72] width 7 height 7
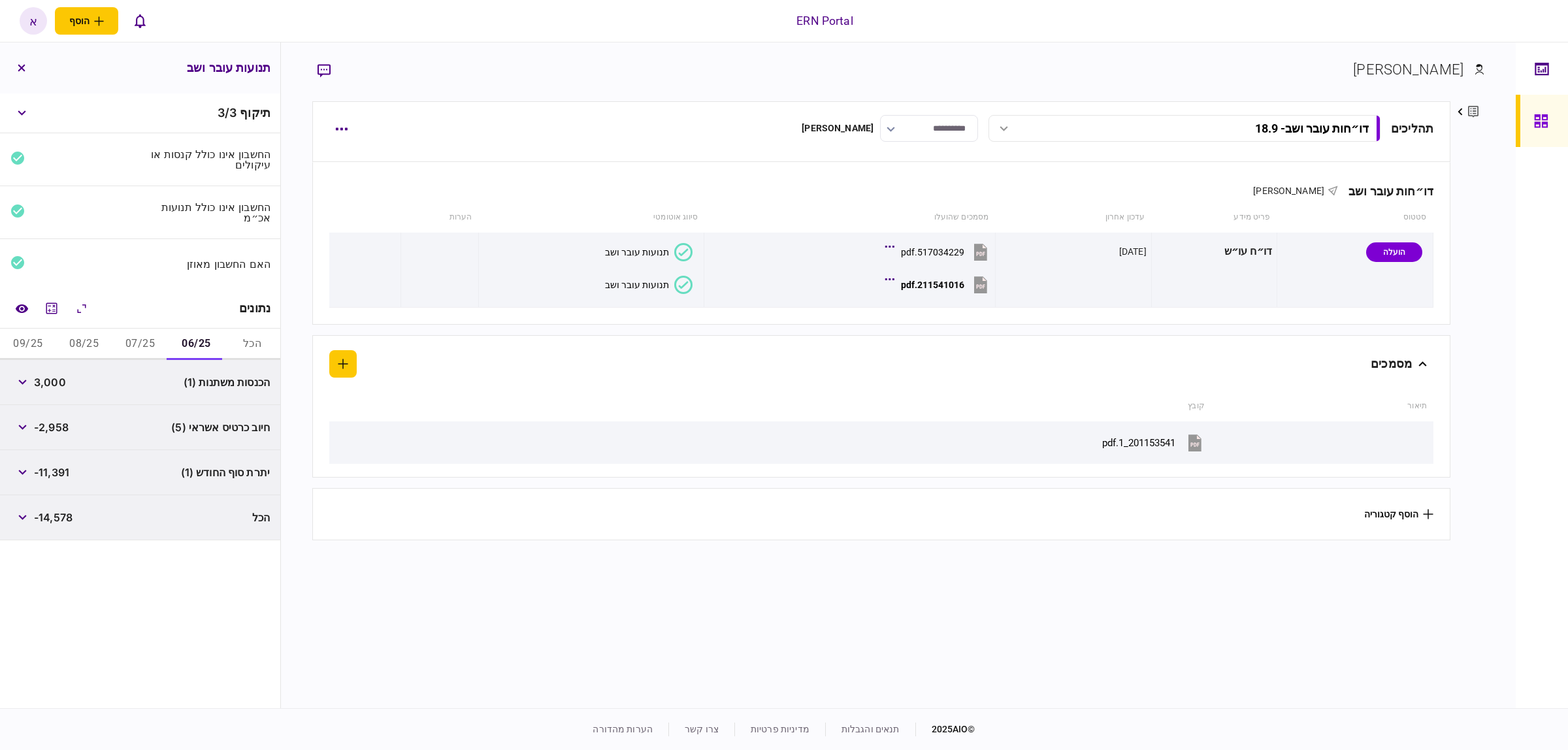
click at [140, 346] on button "07/25" at bounding box center [140, 344] width 56 height 32
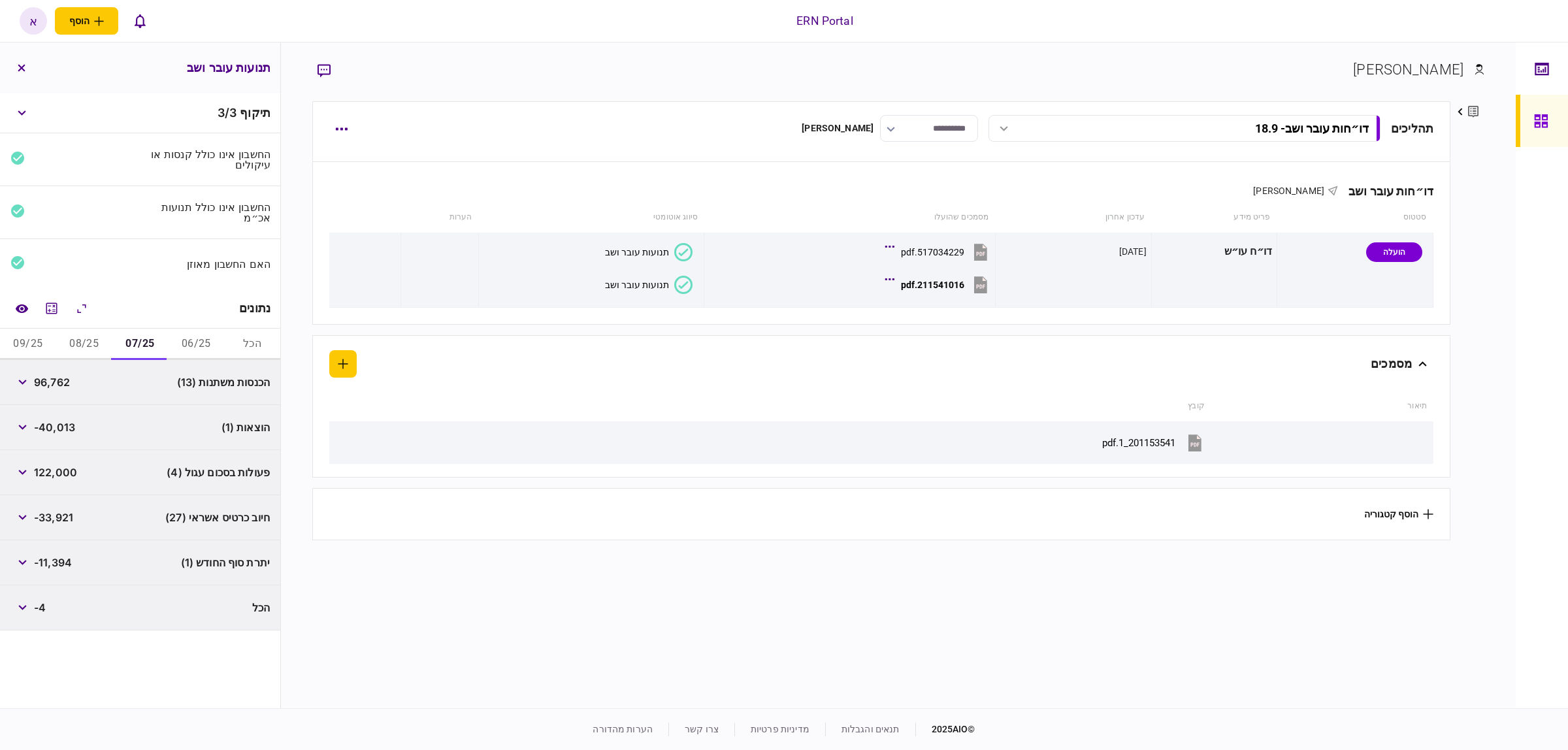
click at [91, 346] on button "08/25" at bounding box center [84, 344] width 56 height 32
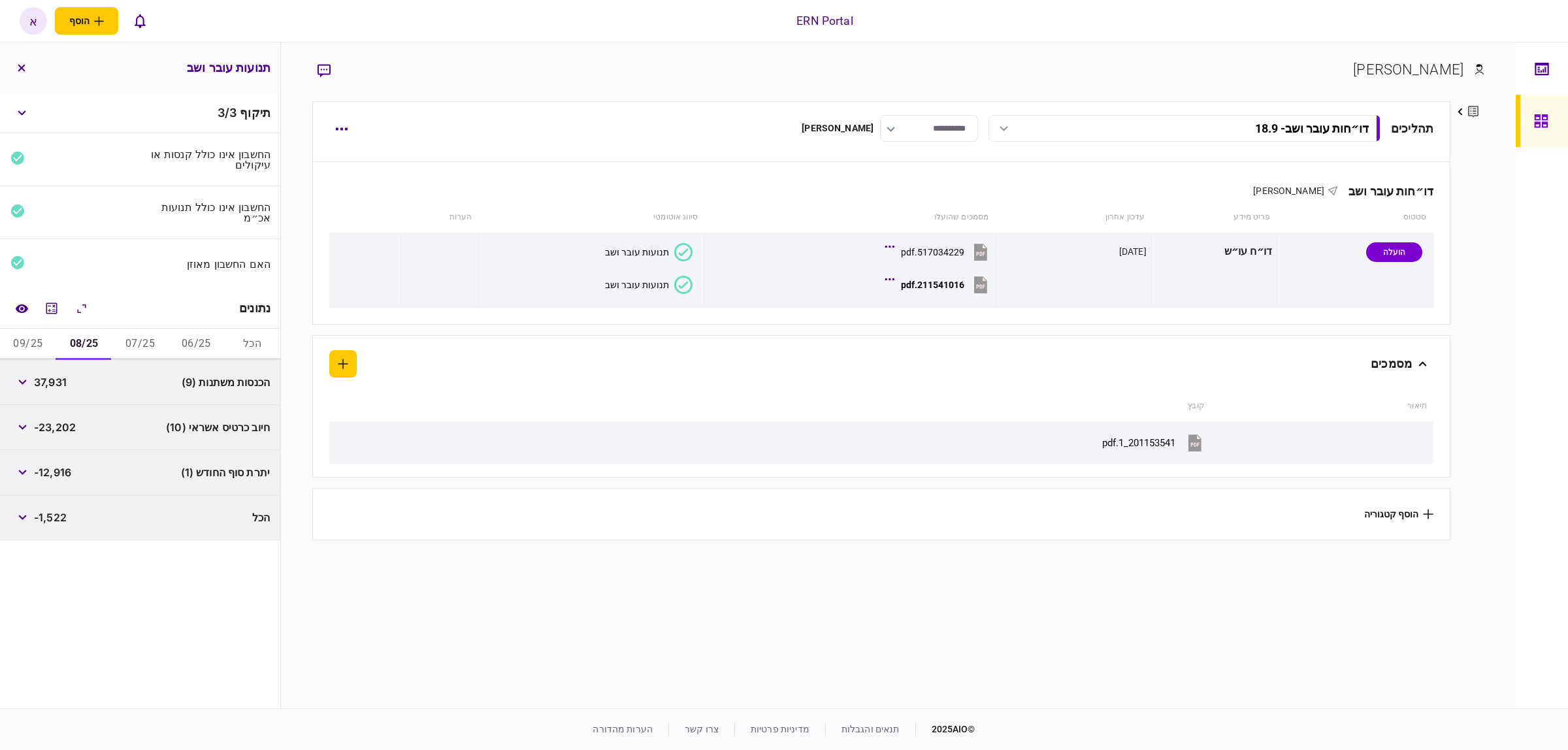
click at [44, 343] on button "09/25" at bounding box center [28, 344] width 56 height 32
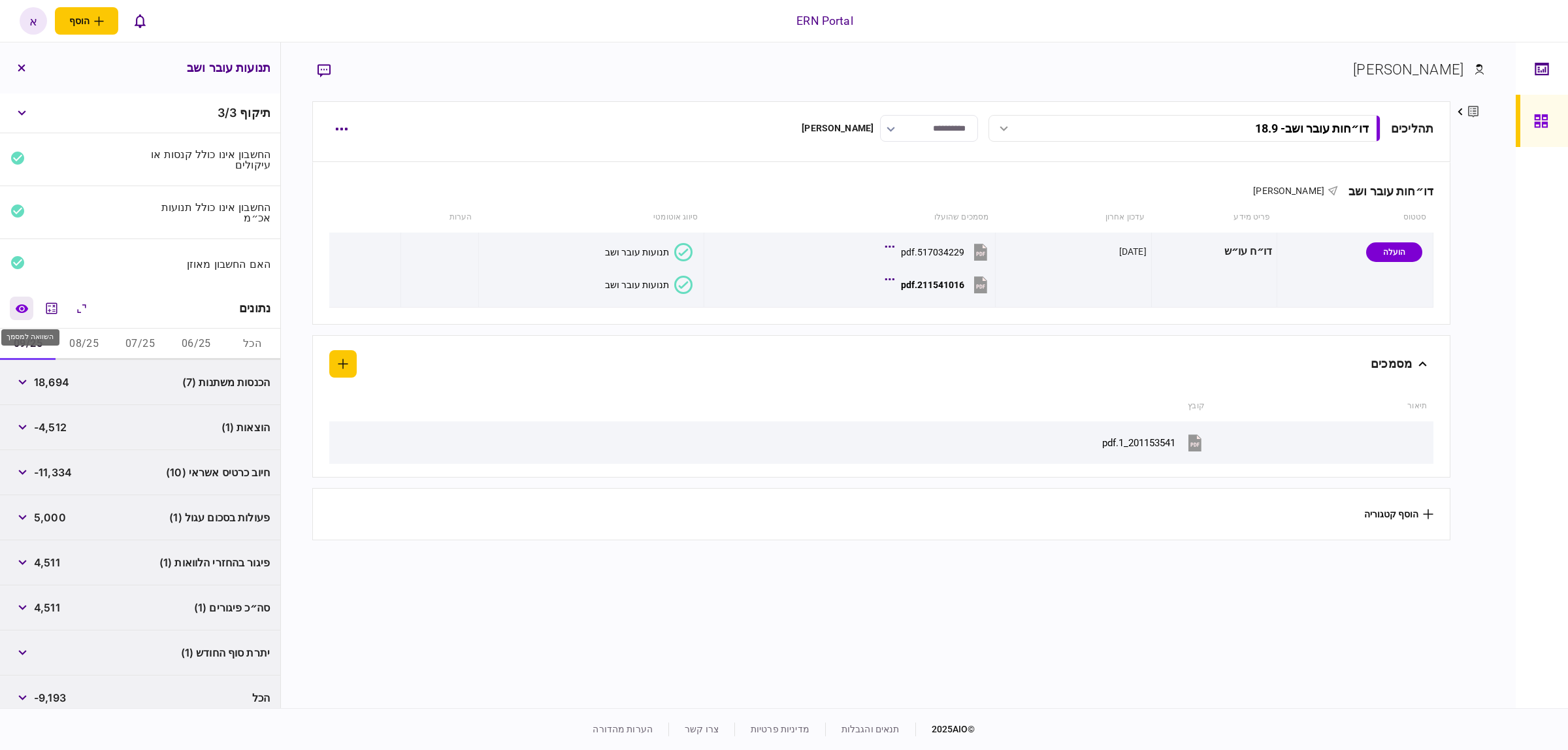
click at [33, 312] on button "השוואה למסמך" at bounding box center [21, 308] width 24 height 24
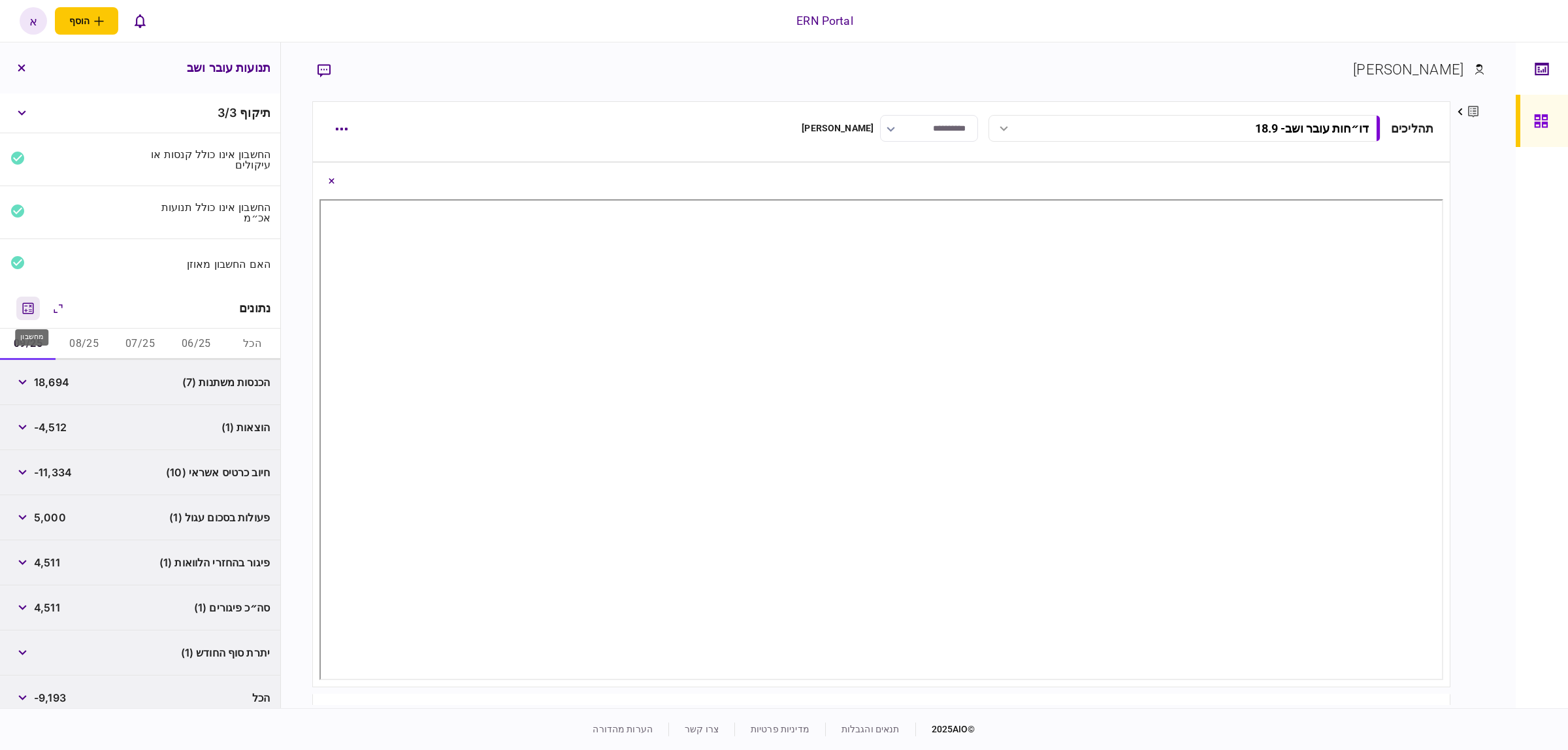
click at [34, 314] on icon "מחשבון" at bounding box center [28, 308] width 11 height 11
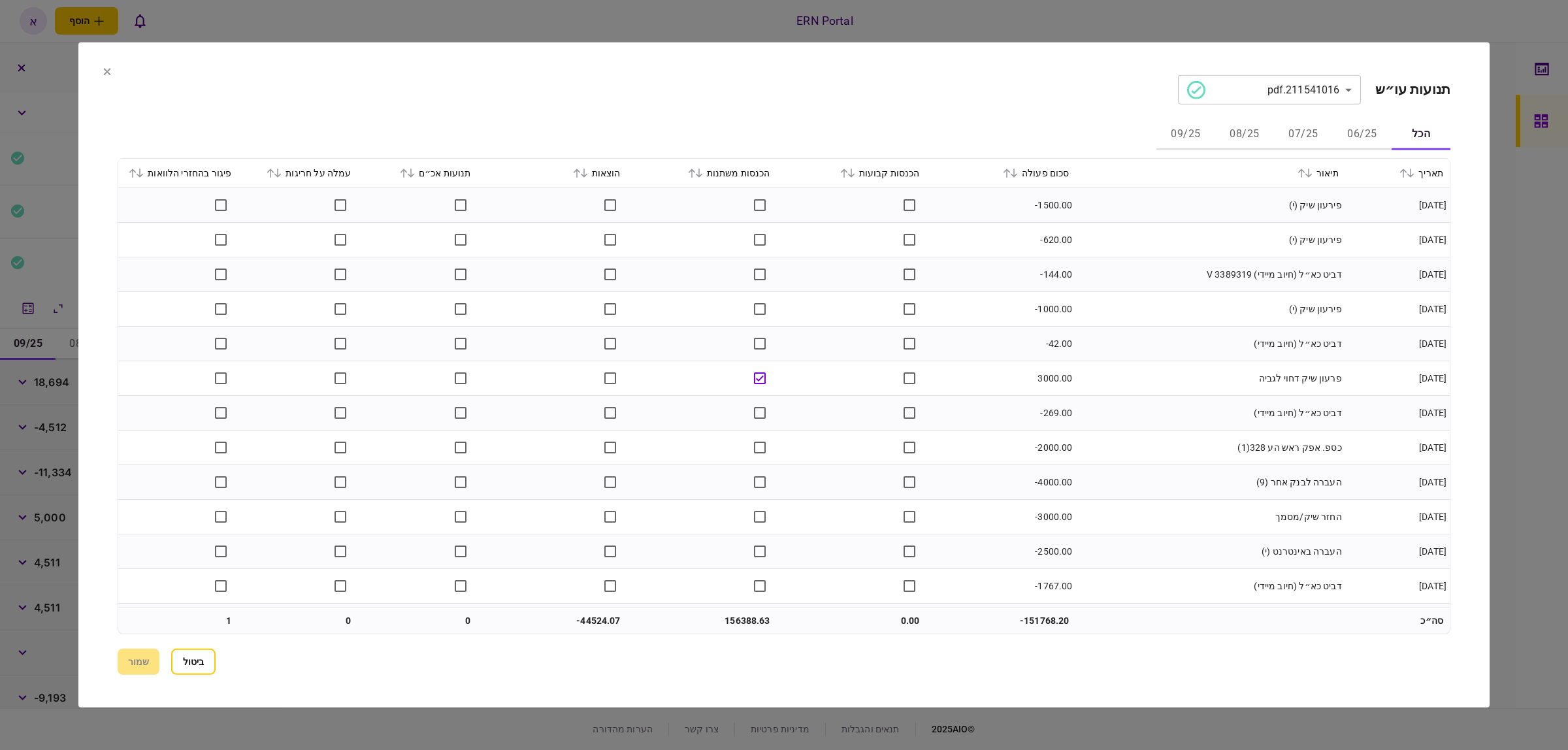
click at [194, 32] on div at bounding box center [784, 375] width 1568 height 750
